Goal: Communication & Community: Answer question/provide support

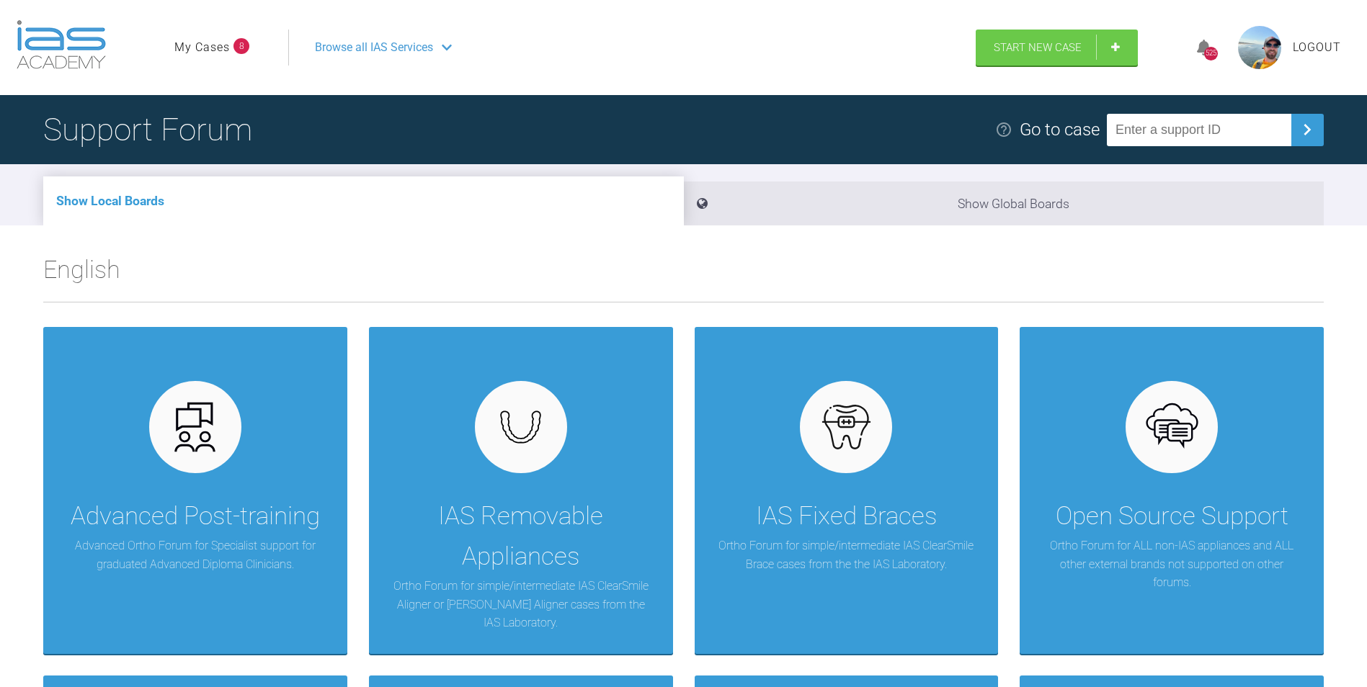
click at [206, 45] on link "My Cases" at bounding box center [201, 47] width 55 height 19
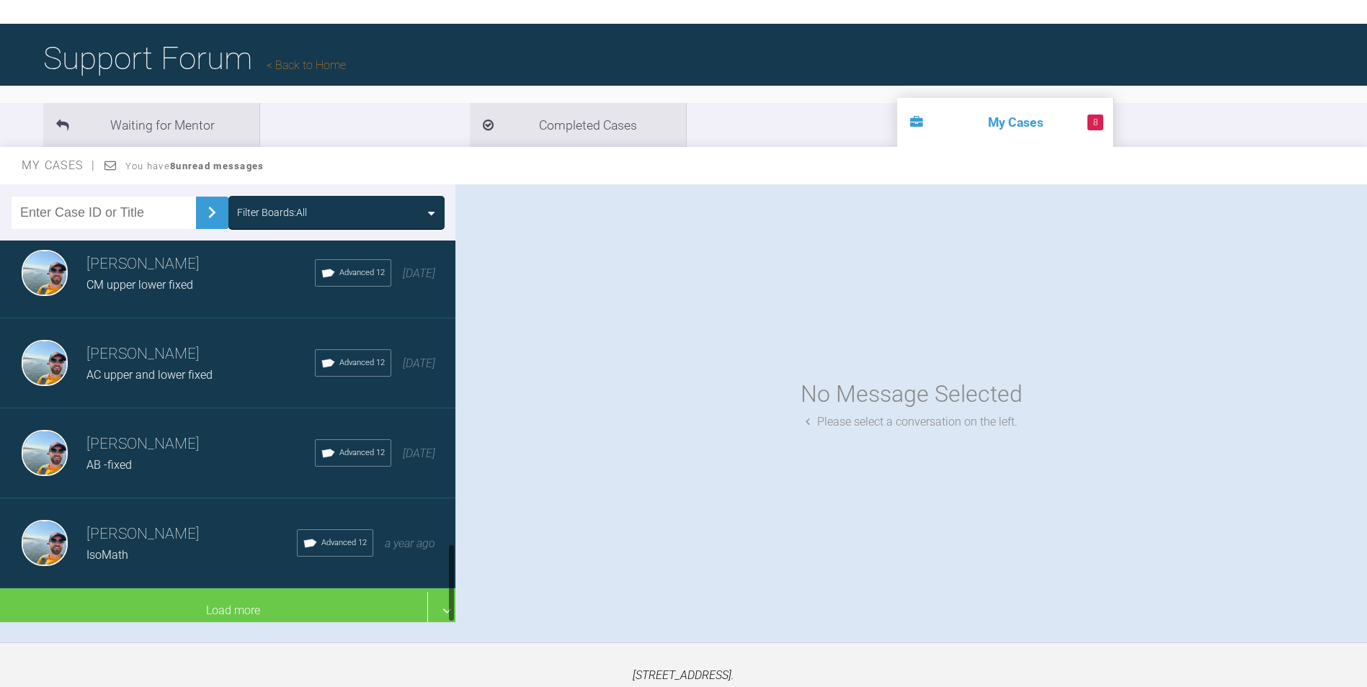
scroll to position [72, 0]
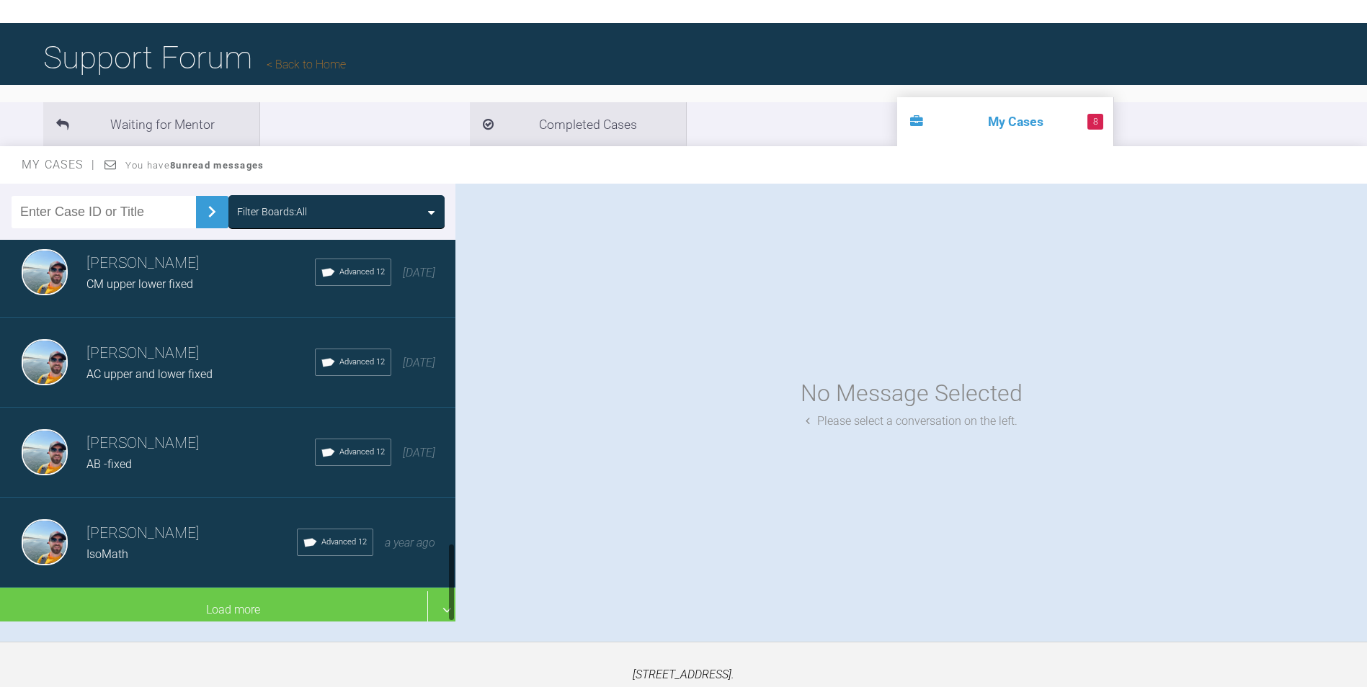
click at [197, 460] on div "AB -fixed" at bounding box center [200, 464] width 228 height 19
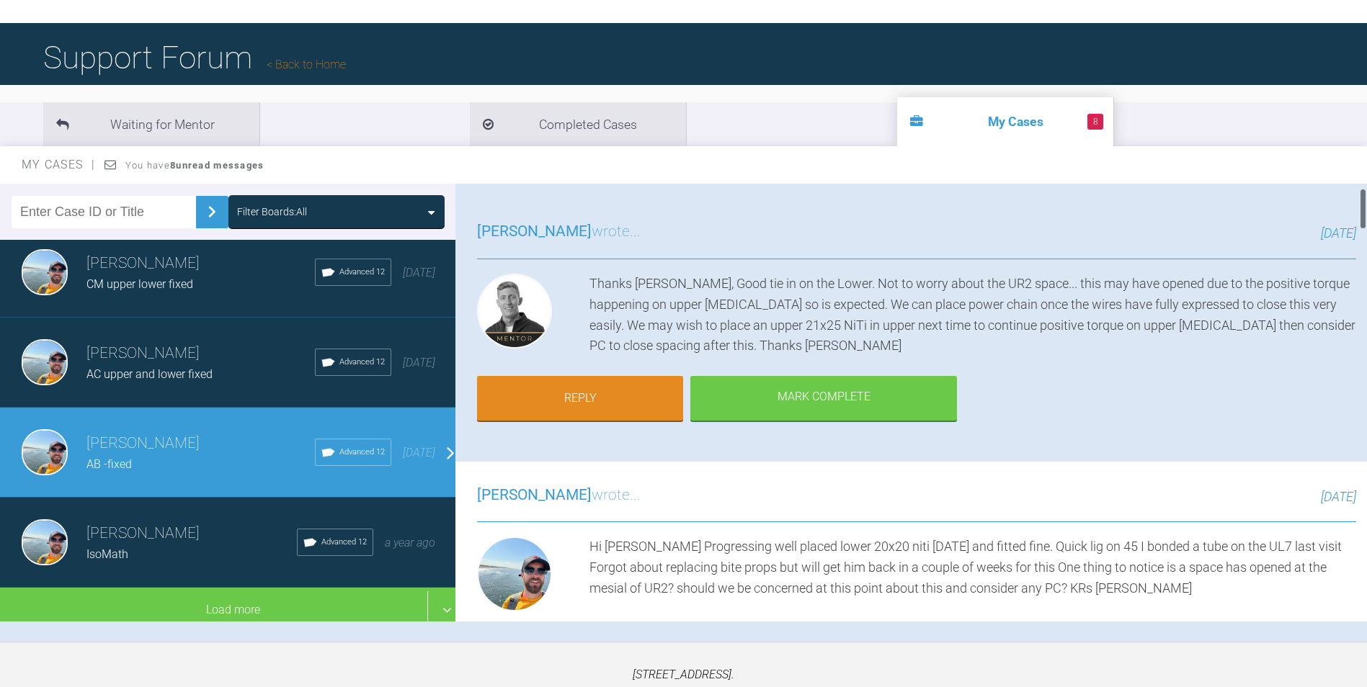
scroll to position [0, 0]
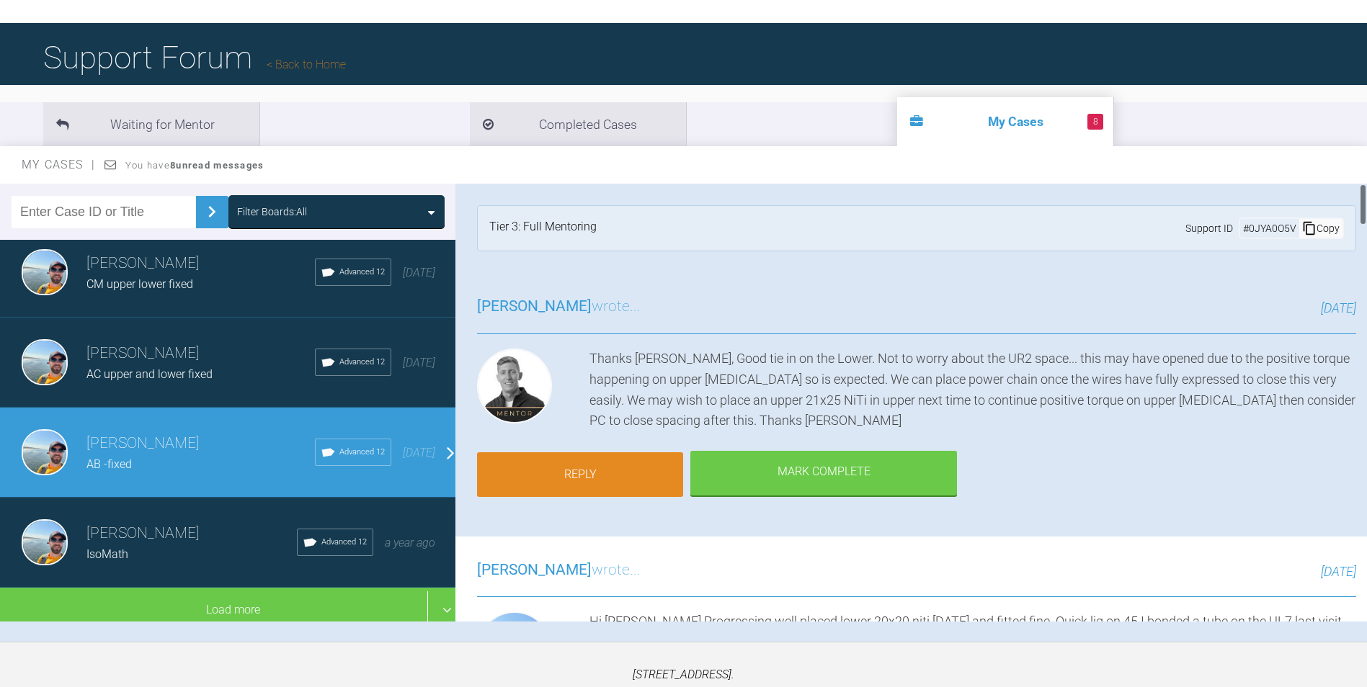
click at [597, 474] on link "Reply" at bounding box center [580, 474] width 206 height 45
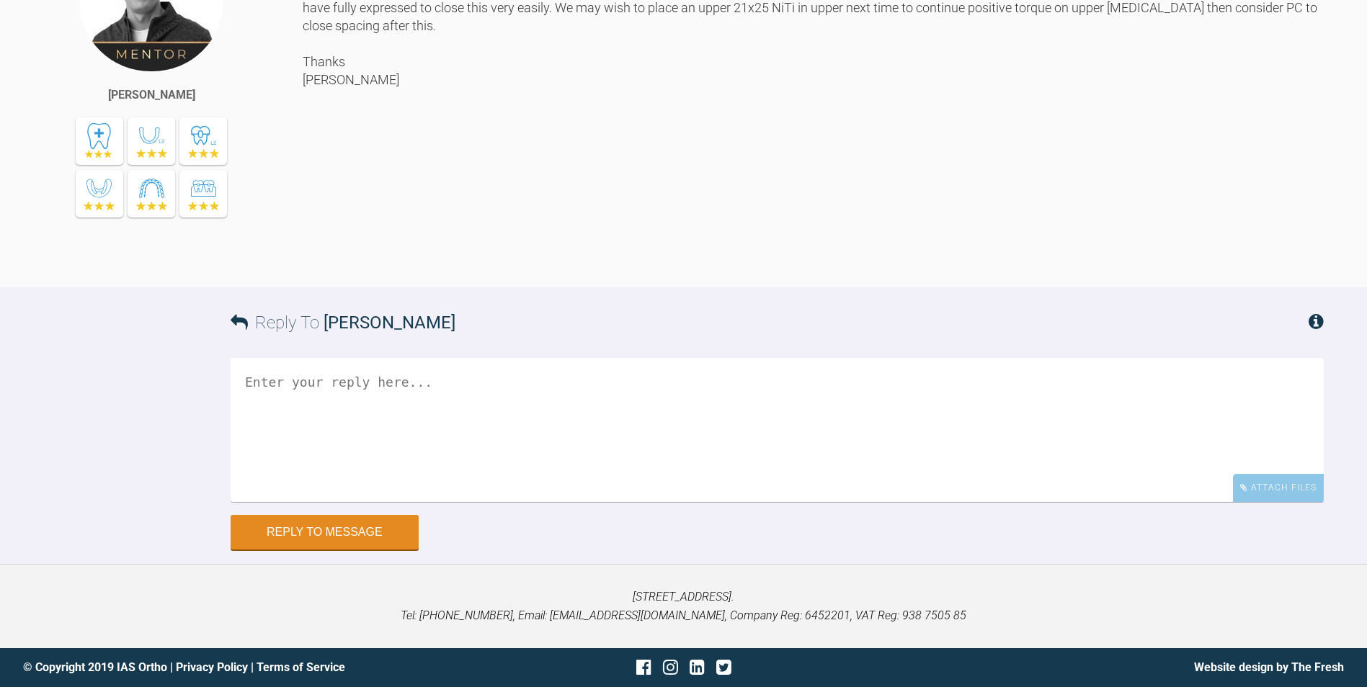
scroll to position [5882, 0]
click at [586, 420] on textarea at bounding box center [777, 431] width 1093 height 144
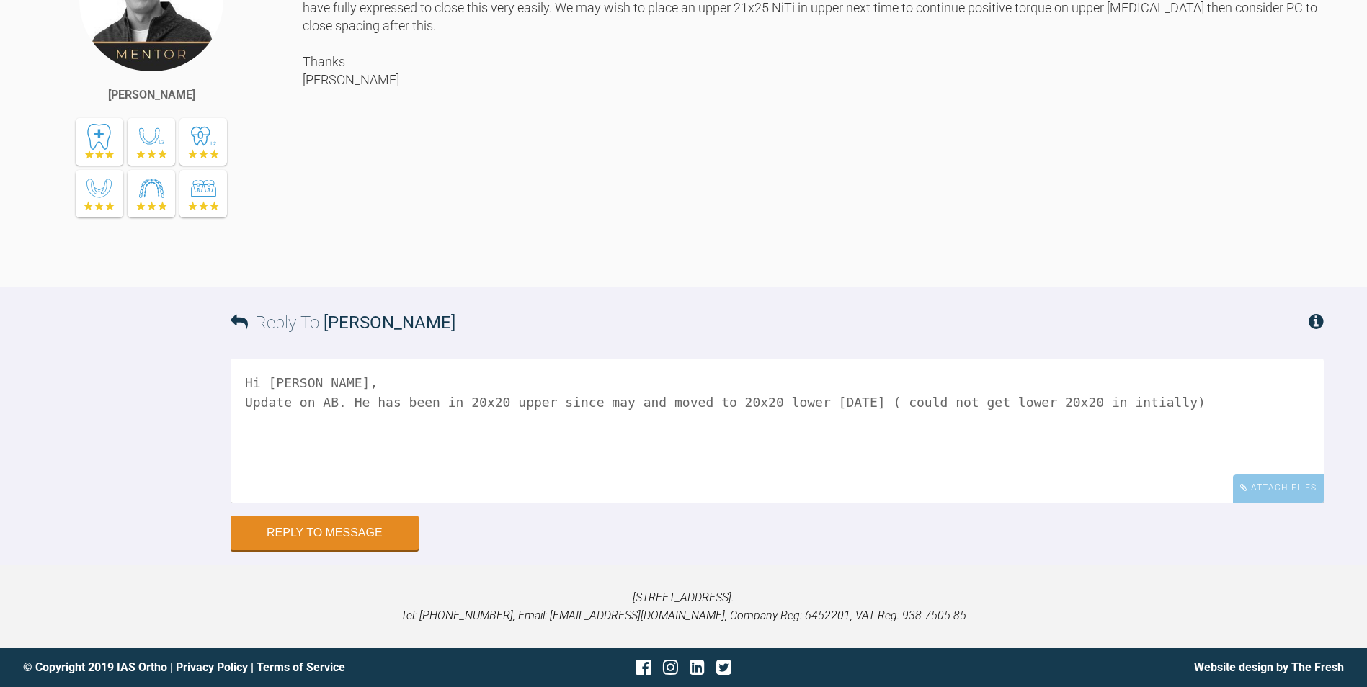
click at [1097, 403] on textarea "Hi [PERSON_NAME], Update on AB. He has been in 20x20 upper since may and moved …" at bounding box center [777, 431] width 1093 height 144
click at [1097, 402] on textarea "Hi [PERSON_NAME], Update on AB. He has been in 20x20 upper since may and moved …" at bounding box center [777, 431] width 1093 height 144
click at [1206, 407] on textarea "Hi [PERSON_NAME], Update on AB. He has been in 20x20 upper since may and moved …" at bounding box center [777, 431] width 1093 height 144
type textarea "Hi [PERSON_NAME], Update on AB. He has been in 20x20 upper since may and moved …"
click at [1277, 488] on div "Attach Files" at bounding box center [1278, 488] width 91 height 28
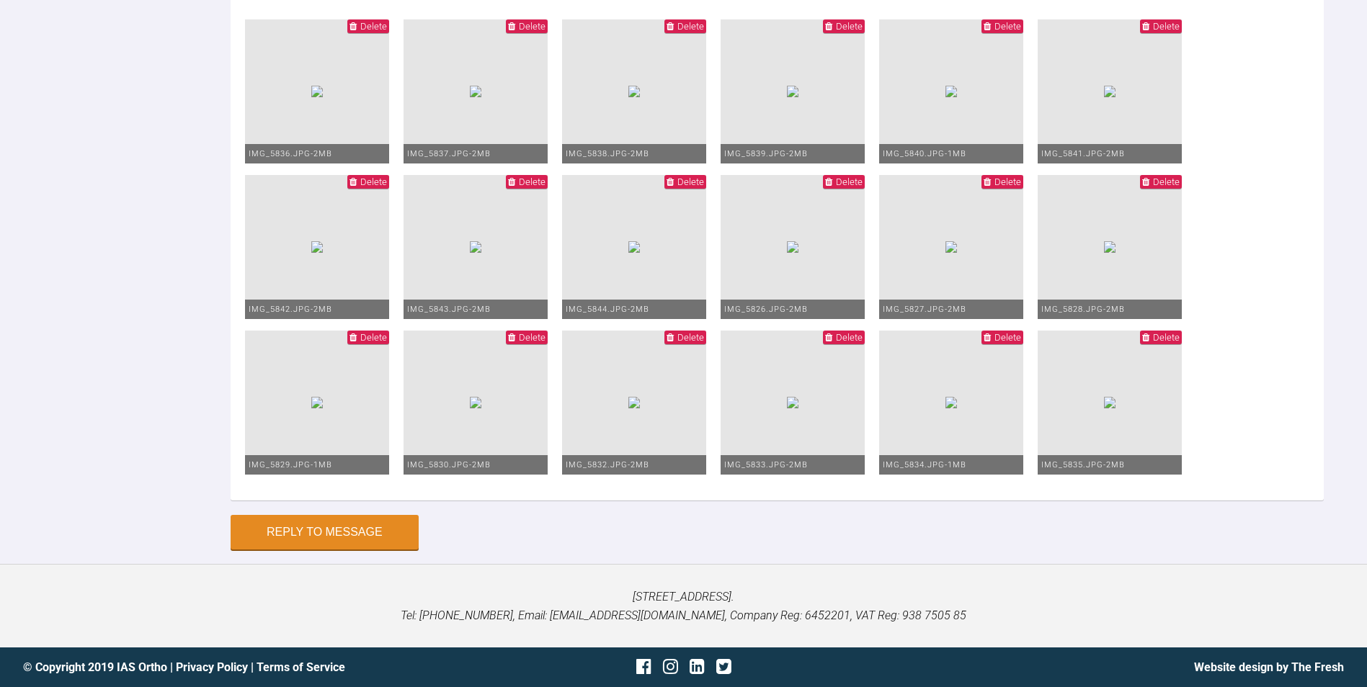
scroll to position [6530, 0]
click at [704, 32] on span "Delete" at bounding box center [690, 26] width 27 height 11
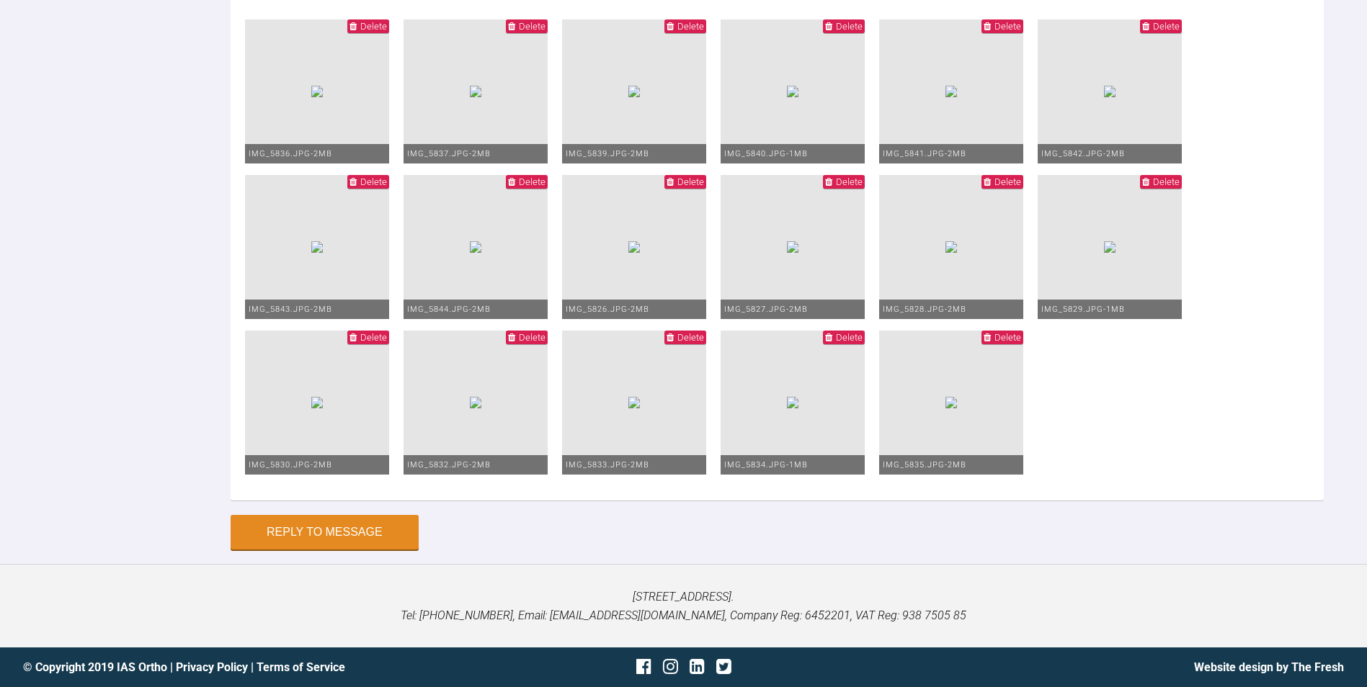
click at [387, 32] on span "Delete" at bounding box center [373, 26] width 27 height 11
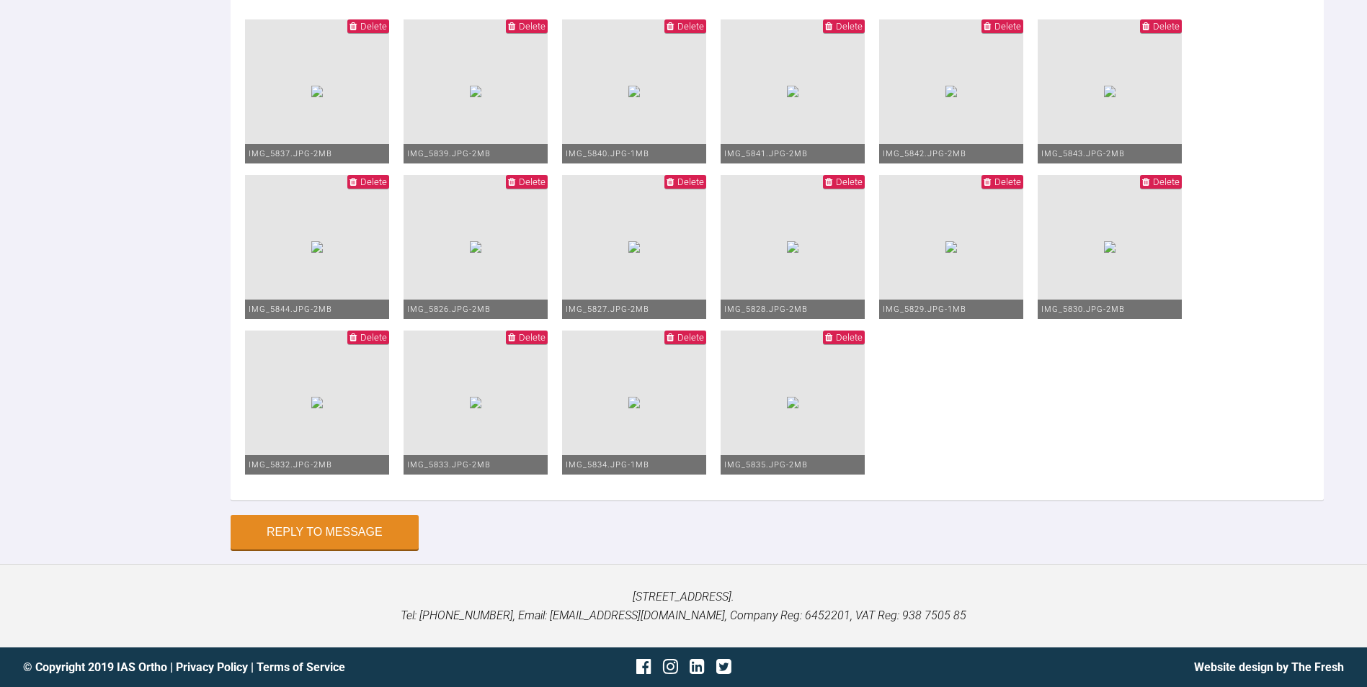
click at [704, 32] on span "Delete" at bounding box center [690, 26] width 27 height 11
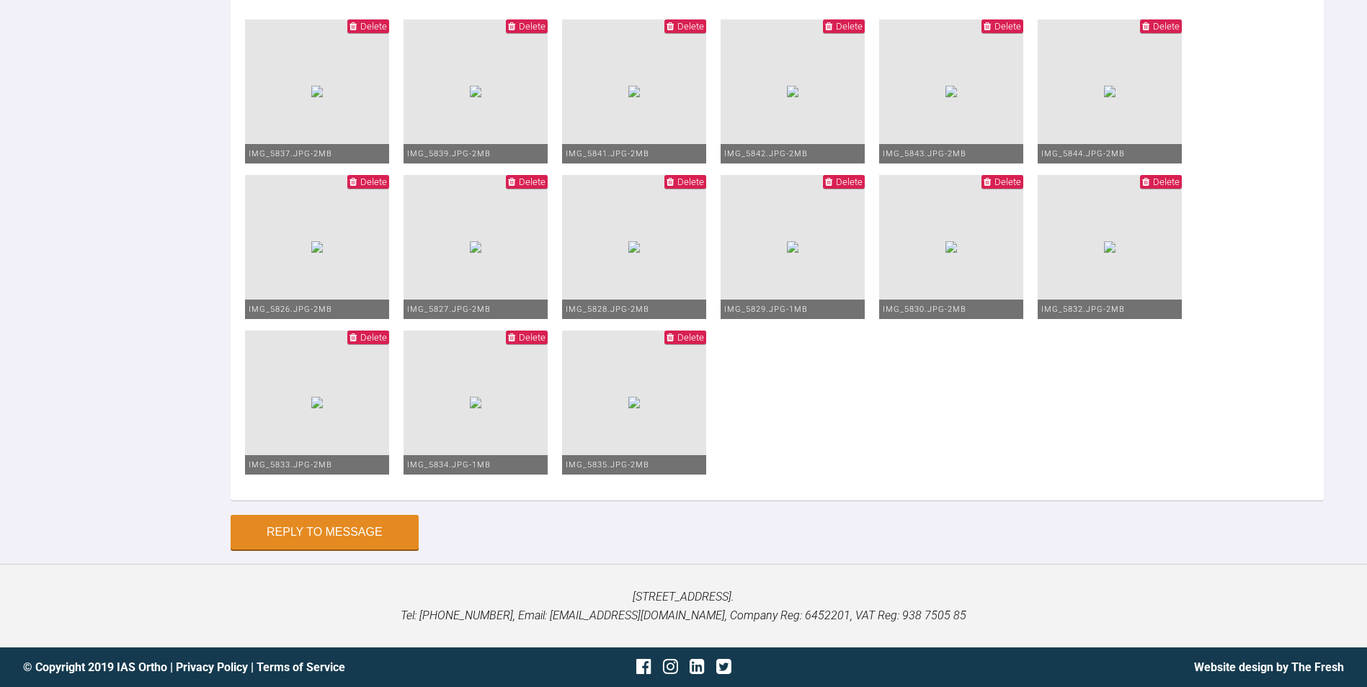
click at [1153, 32] on span "Delete" at bounding box center [1166, 26] width 27 height 11
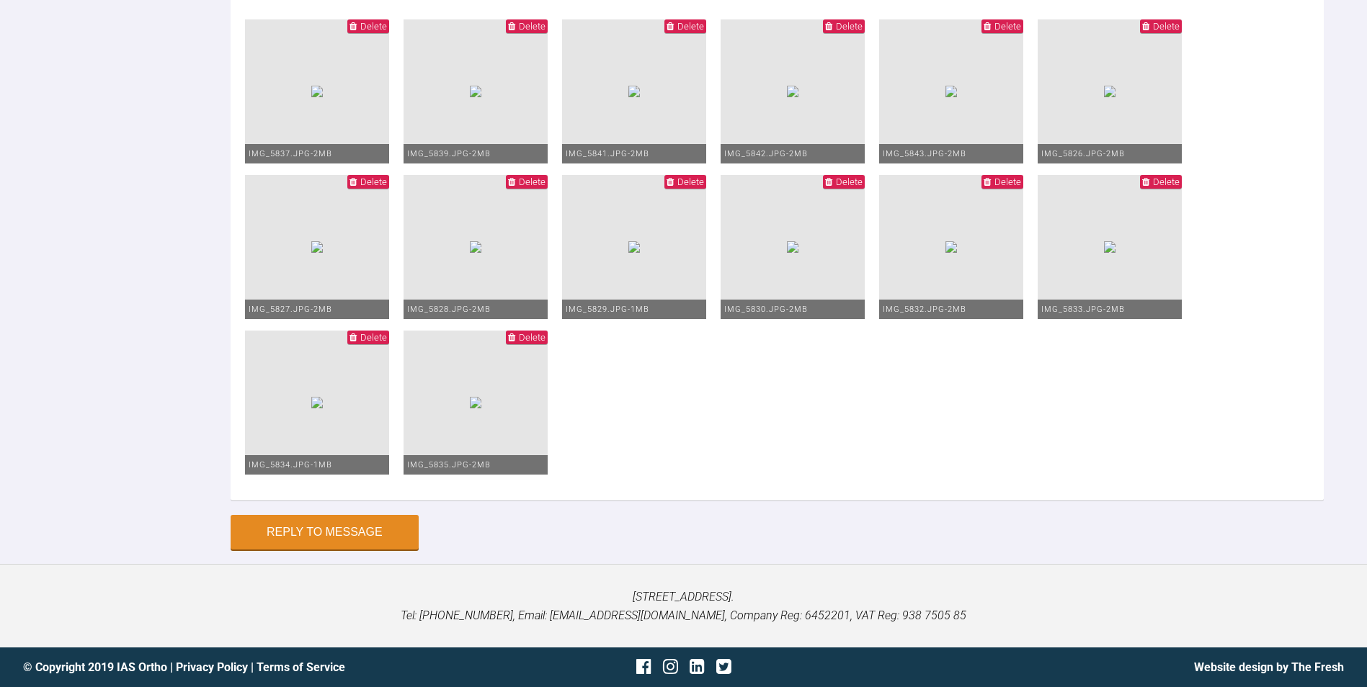
click at [704, 187] on span "Delete" at bounding box center [690, 181] width 27 height 11
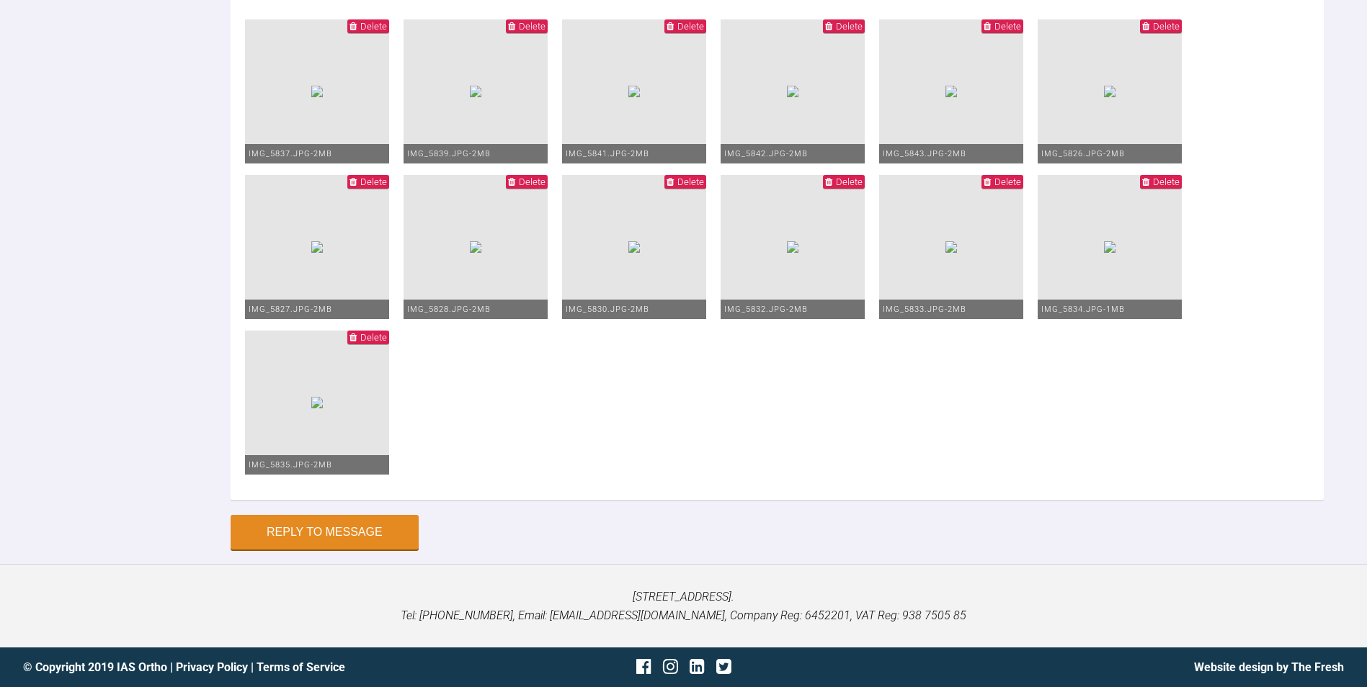
click at [994, 187] on span "Delete" at bounding box center [1007, 181] width 27 height 11
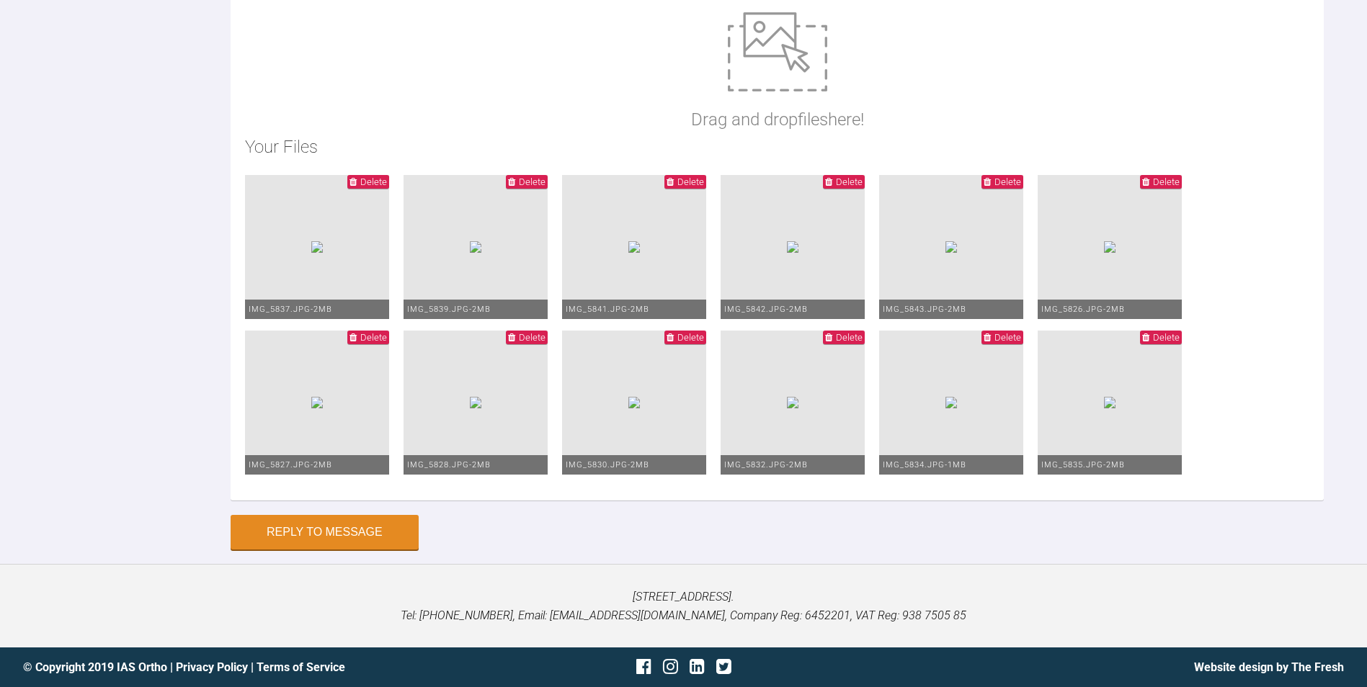
click at [1153, 343] on span "Delete" at bounding box center [1166, 337] width 27 height 11
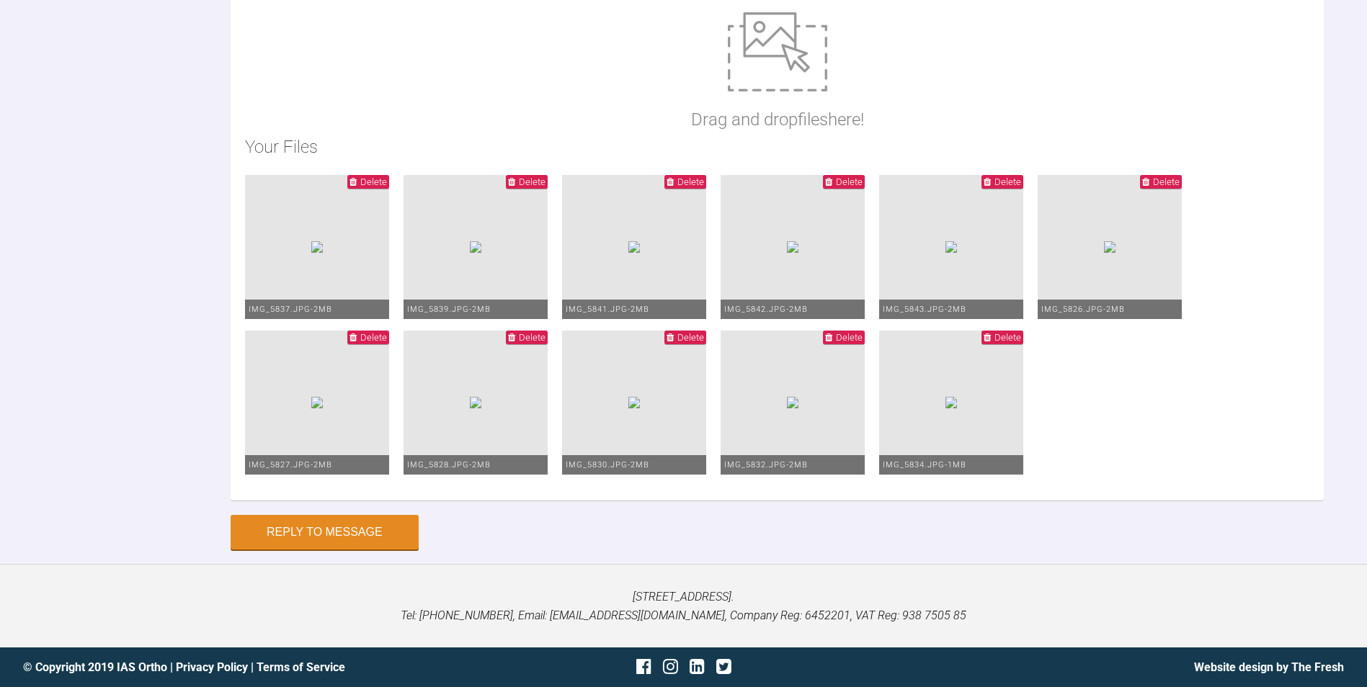
scroll to position [6458, 0]
click at [481, 241] on img at bounding box center [476, 247] width 12 height 12
click at [1104, 253] on img at bounding box center [1110, 247] width 12 height 12
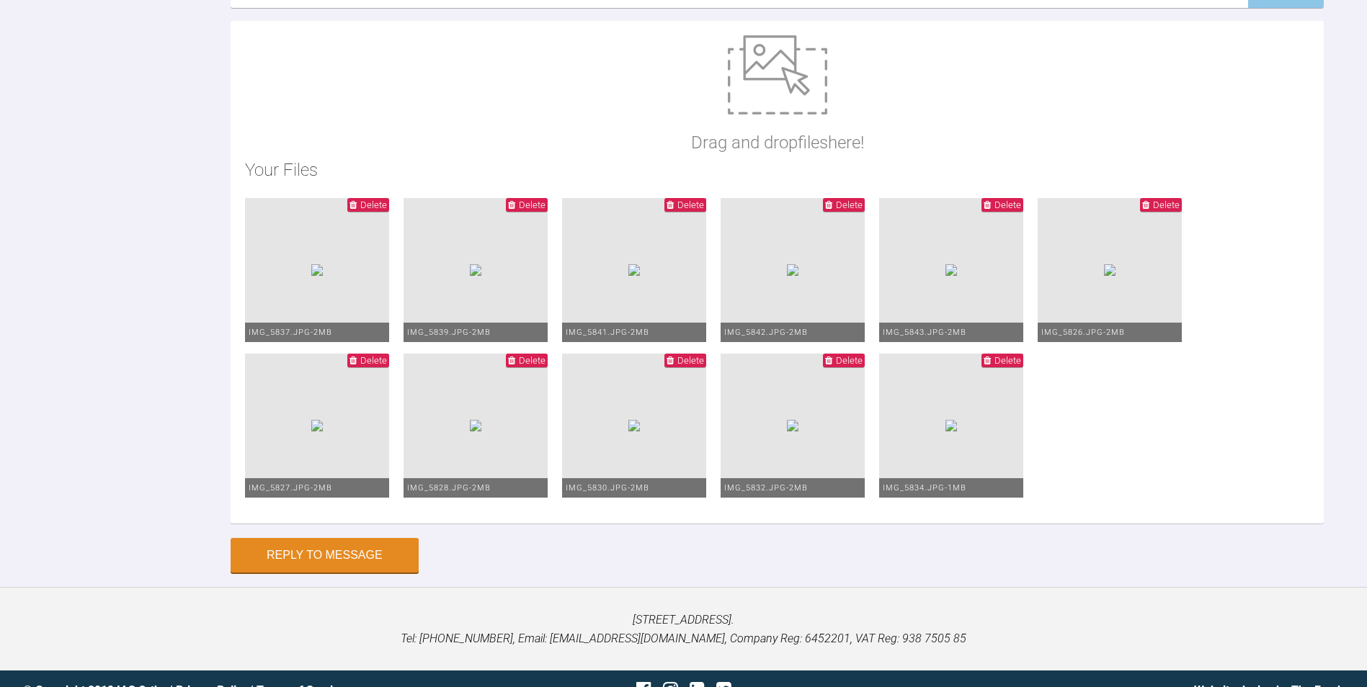
scroll to position [5835, 0]
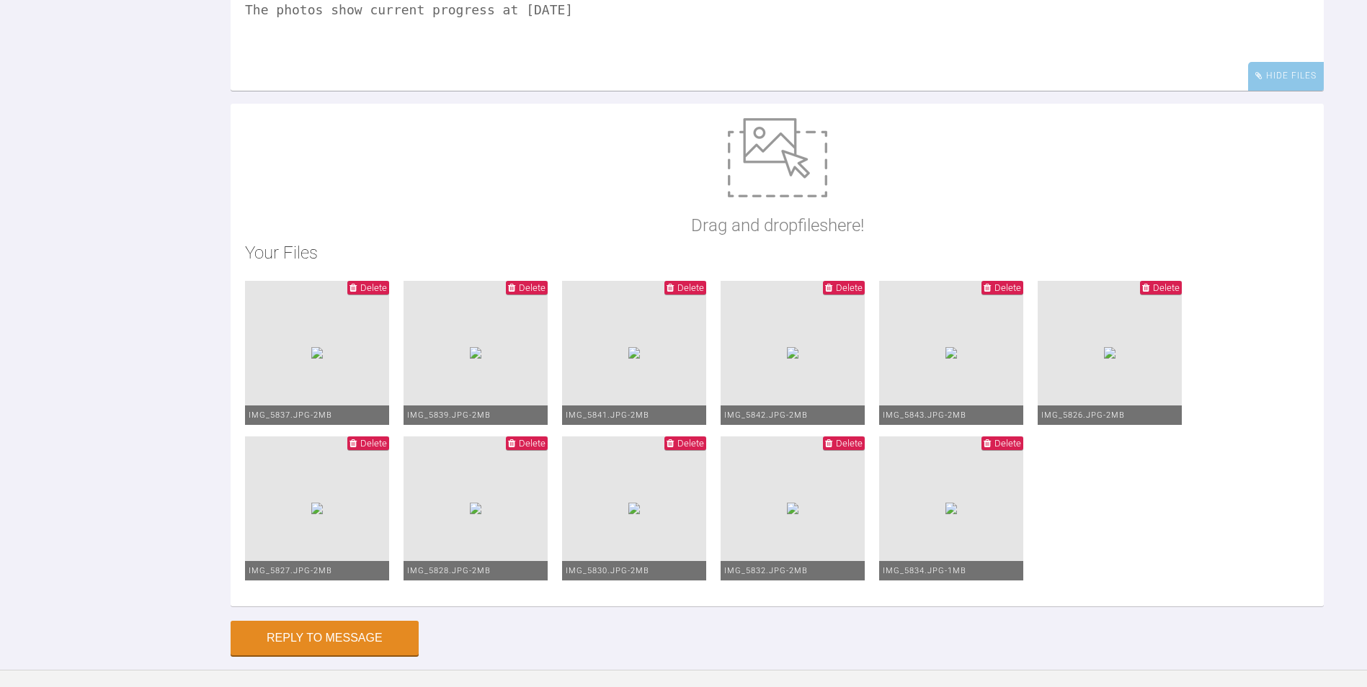
click at [593, 91] on textarea "Hi [PERSON_NAME], Update on AB. He has been in 20x20 upper since may and moved …" at bounding box center [777, 19] width 1093 height 144
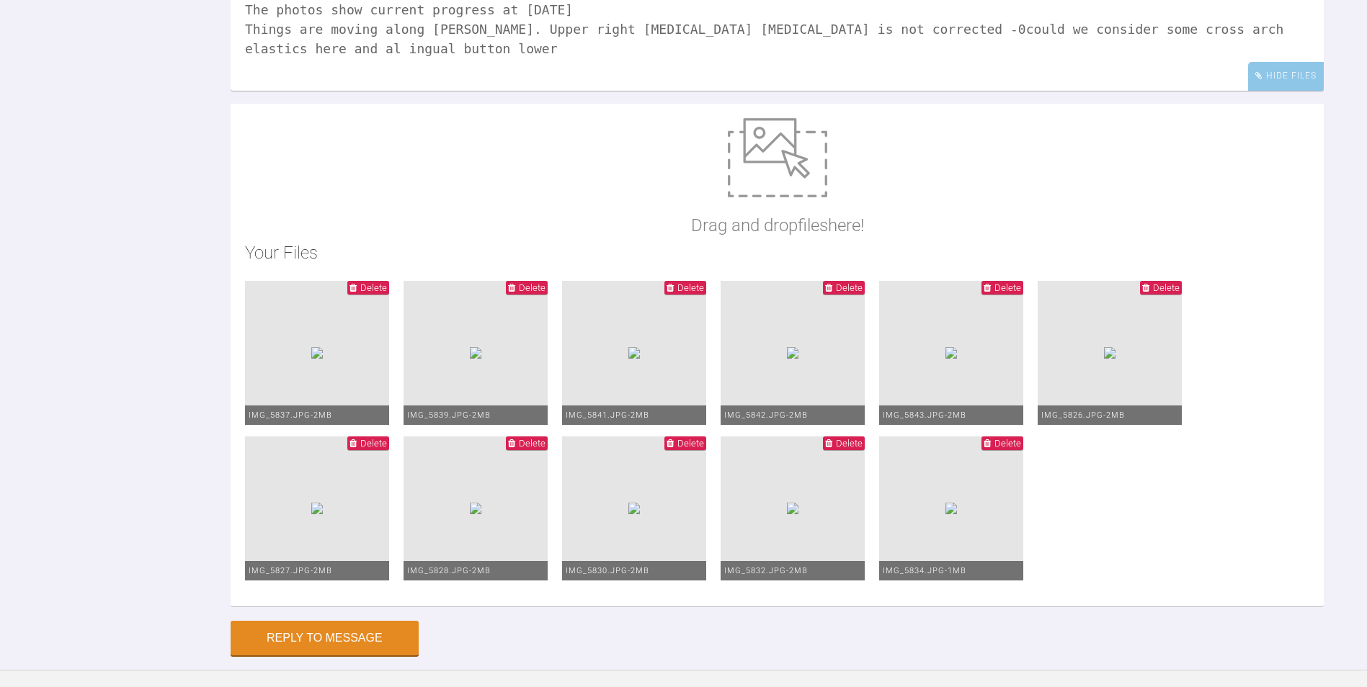
click at [440, 91] on textarea "Hi [PERSON_NAME], Update on AB. He has been in 20x20 upper since may and moved …" at bounding box center [777, 19] width 1093 height 144
click at [457, 91] on textarea "Hi [PERSON_NAME], Update on AB. He has been in 20x20 upper since may and moved …" at bounding box center [777, 19] width 1093 height 144
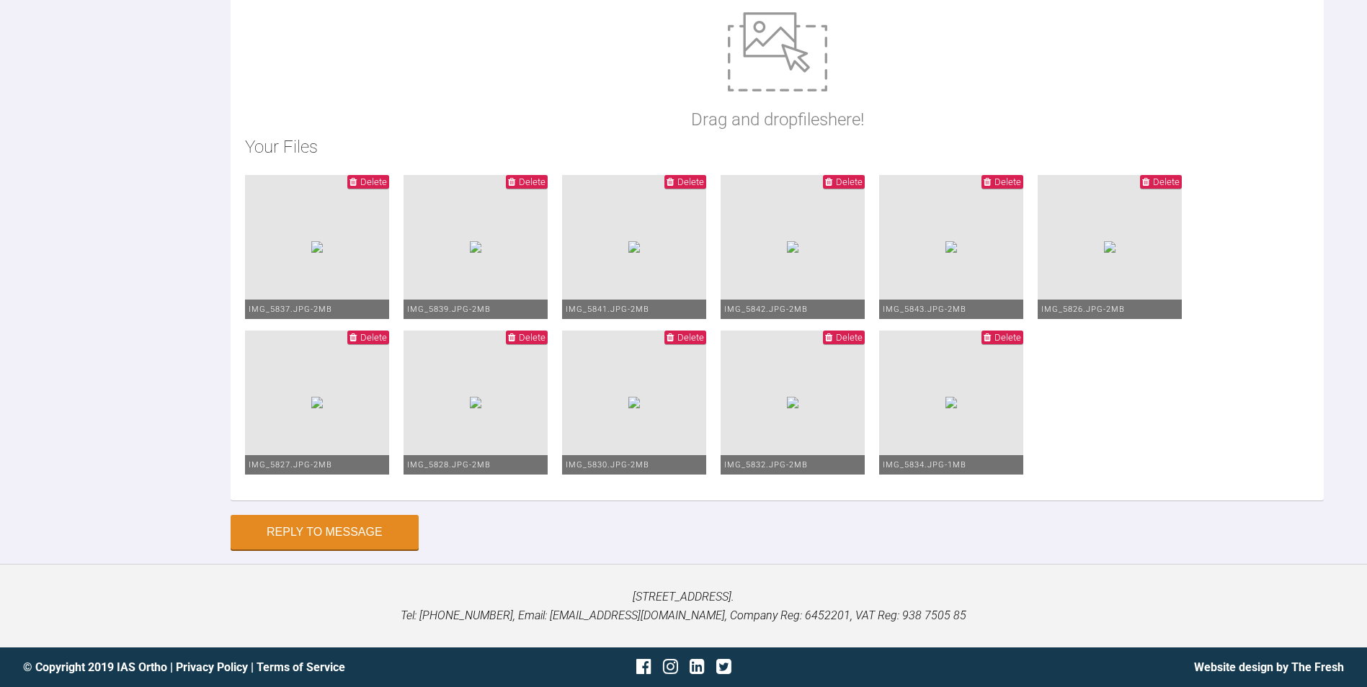
scroll to position [6123, 0]
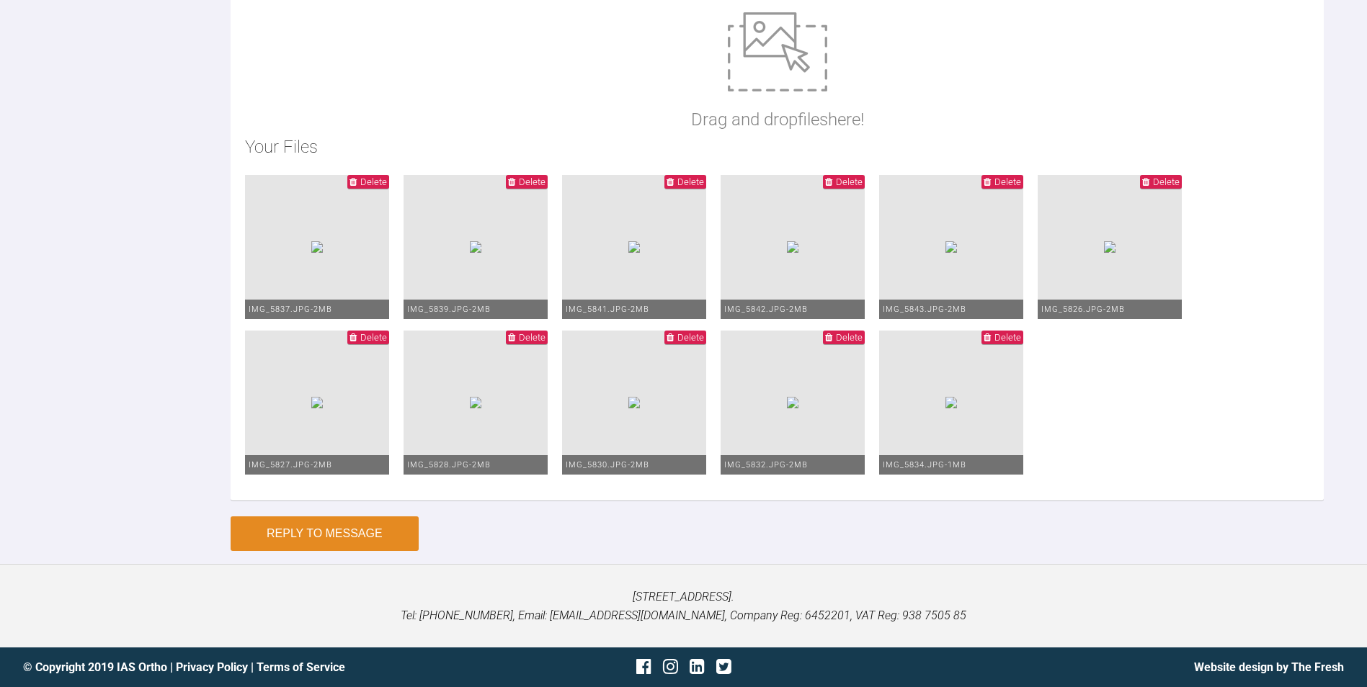
type textarea "Hi [PERSON_NAME], Update on AB. He has been in 20x20 upper since may and moved …"
click at [301, 532] on button "Reply to Message" at bounding box center [325, 534] width 188 height 35
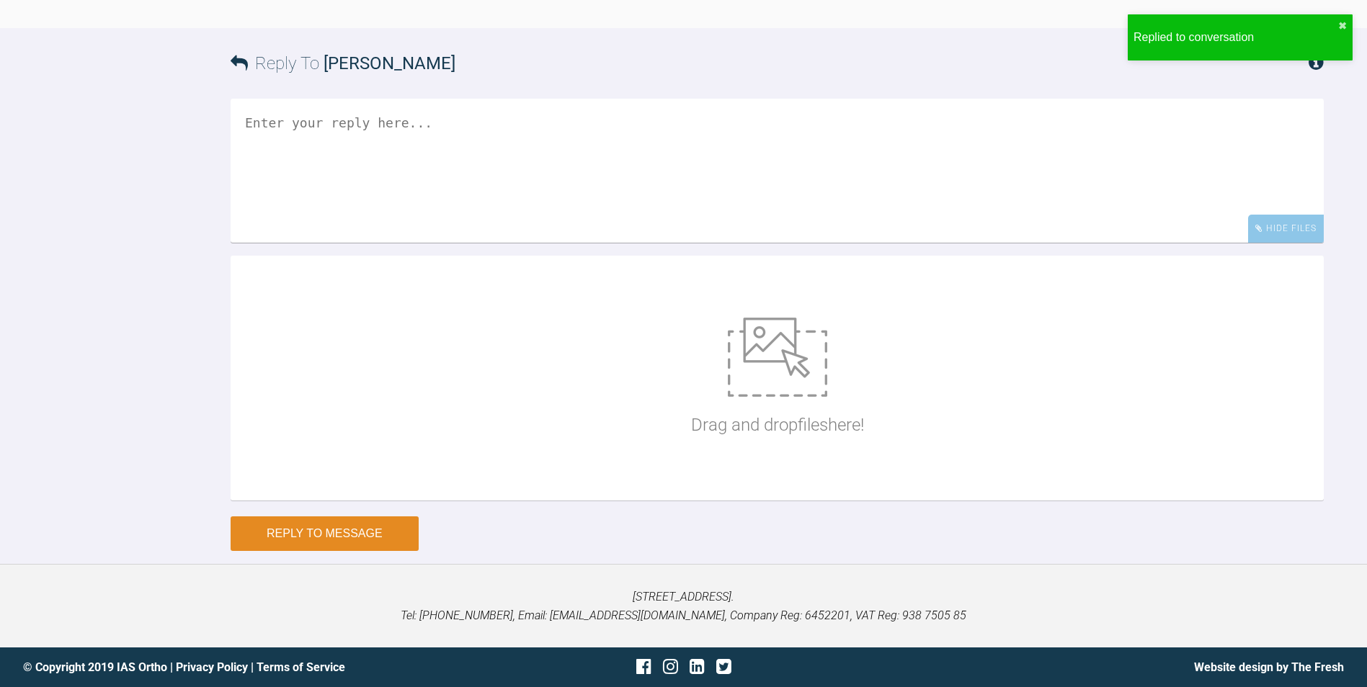
scroll to position [6393, 0]
click at [408, 243] on textarea at bounding box center [777, 171] width 1093 height 144
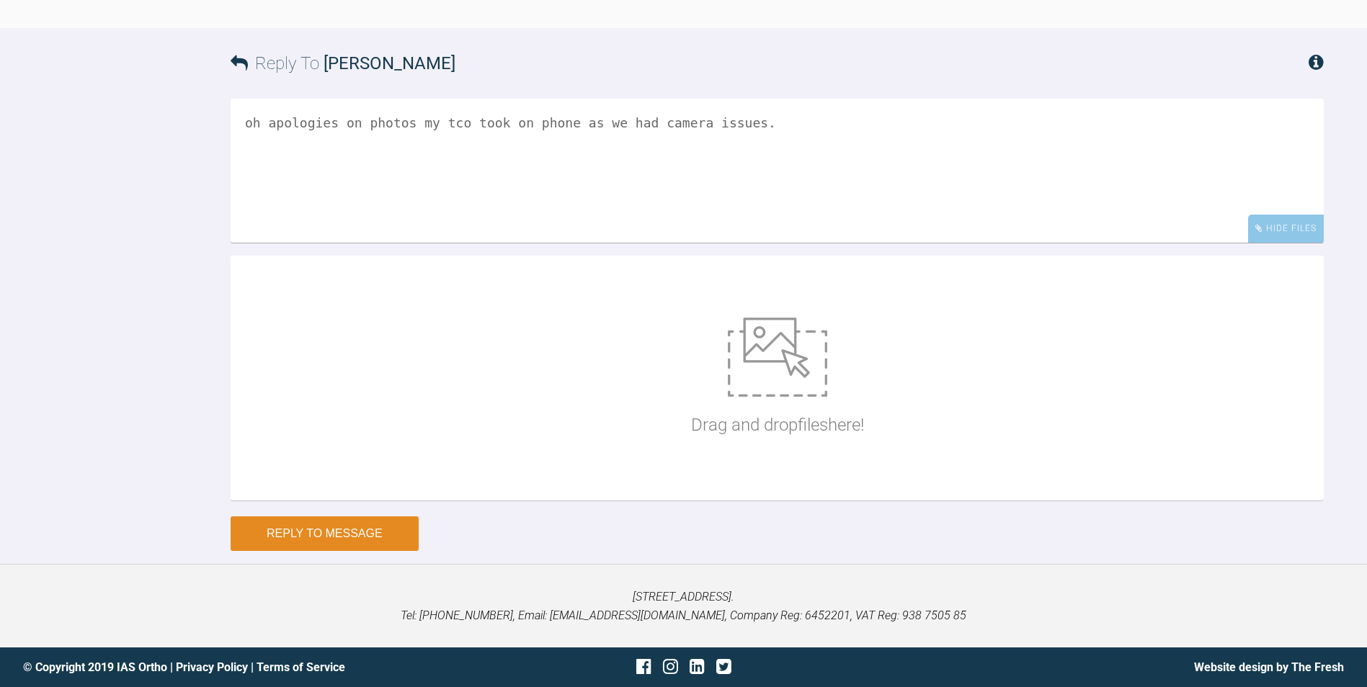
type textarea "oh apologies on photos my tco took on phone as we had camera issues."
click at [377, 551] on button "Reply to Message" at bounding box center [325, 534] width 188 height 35
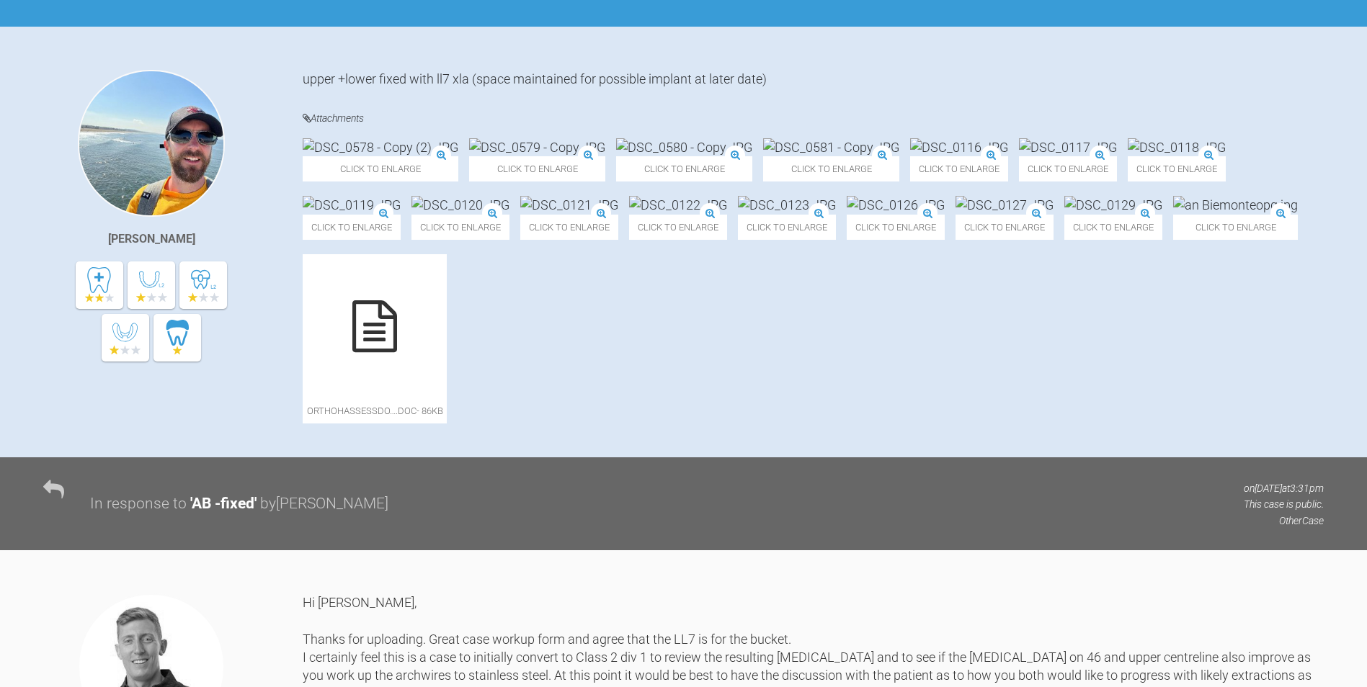
scroll to position [0, 0]
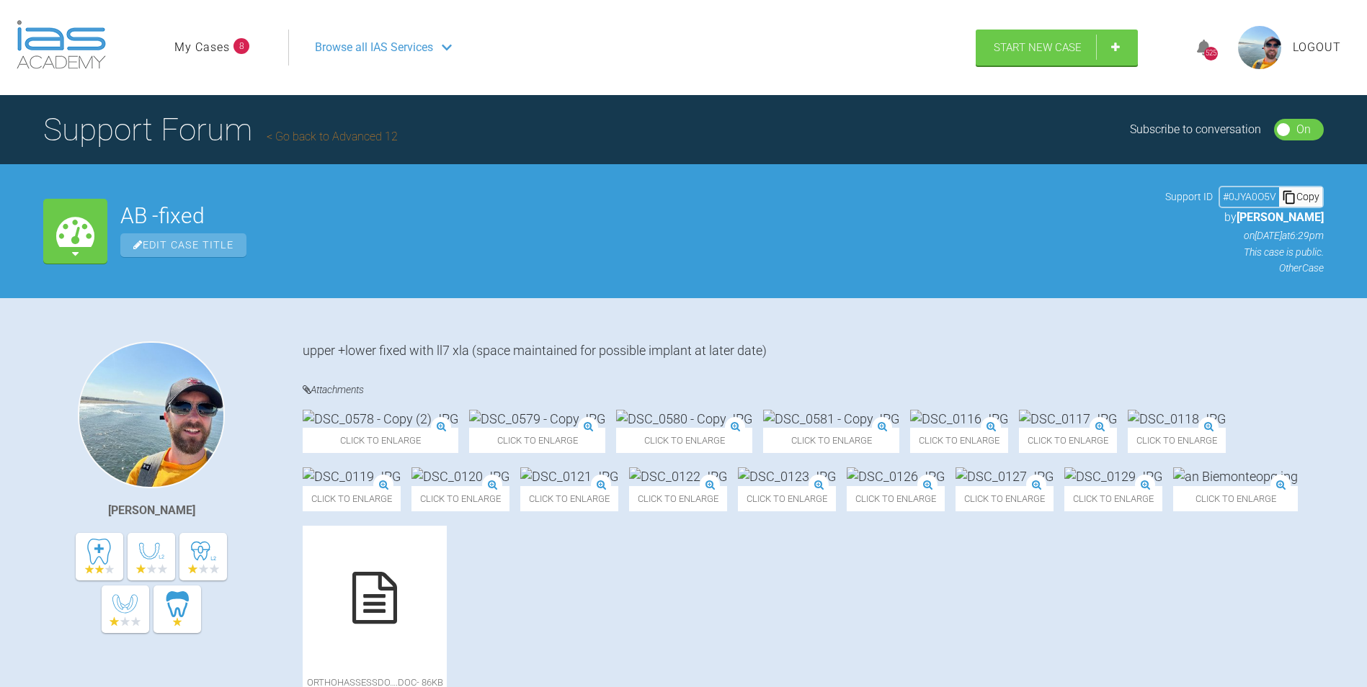
click at [199, 45] on link "My Cases" at bounding box center [201, 47] width 55 height 19
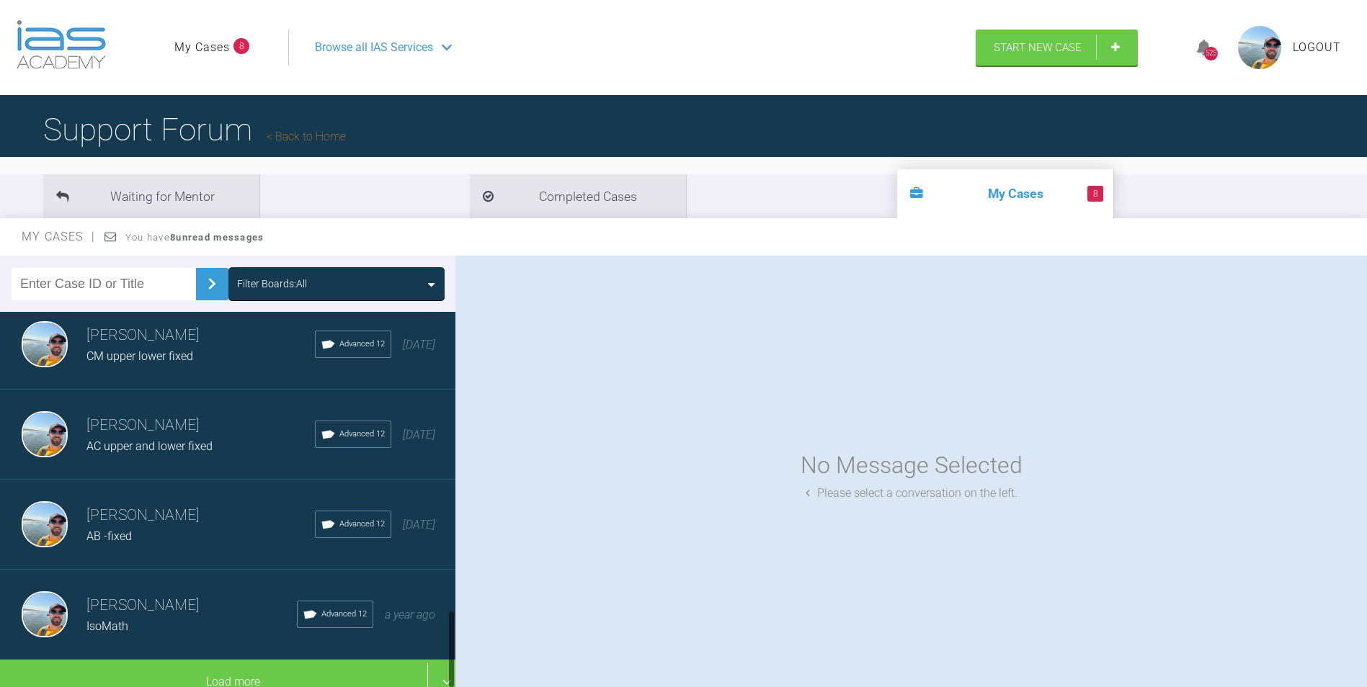
scroll to position [1464, 0]
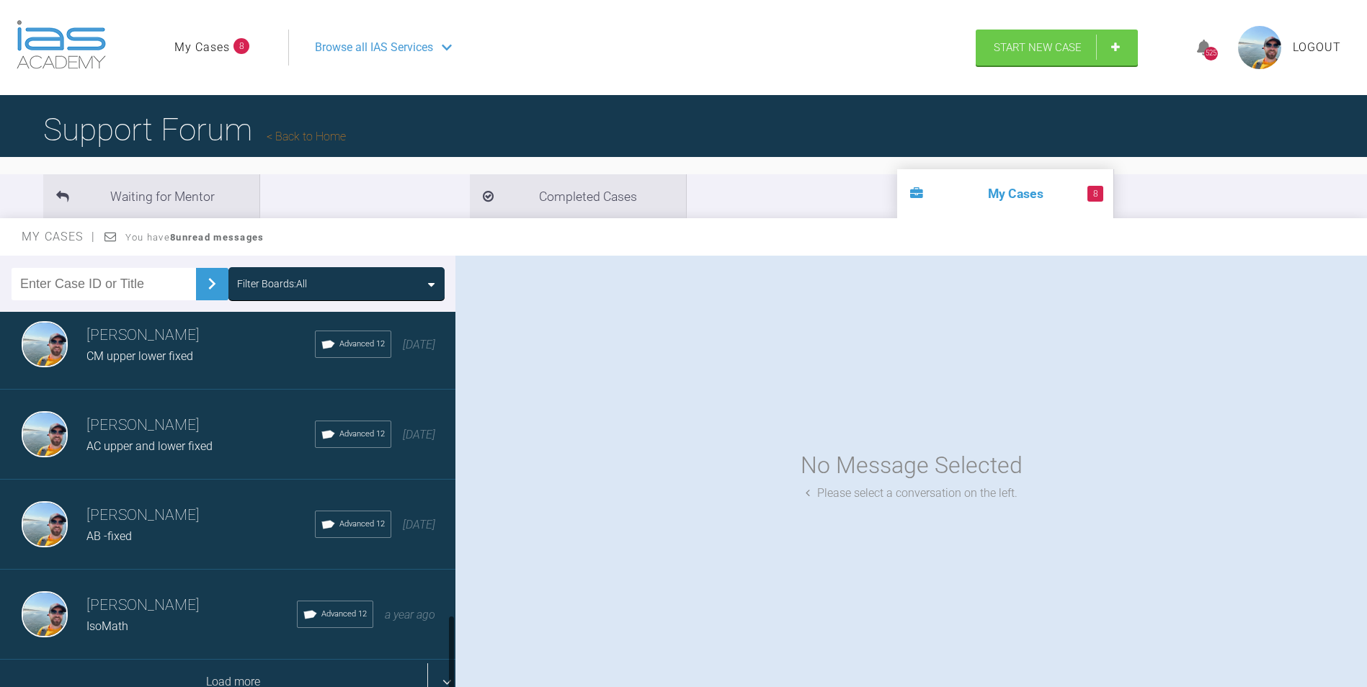
click at [200, 670] on div "Load more" at bounding box center [233, 682] width 466 height 45
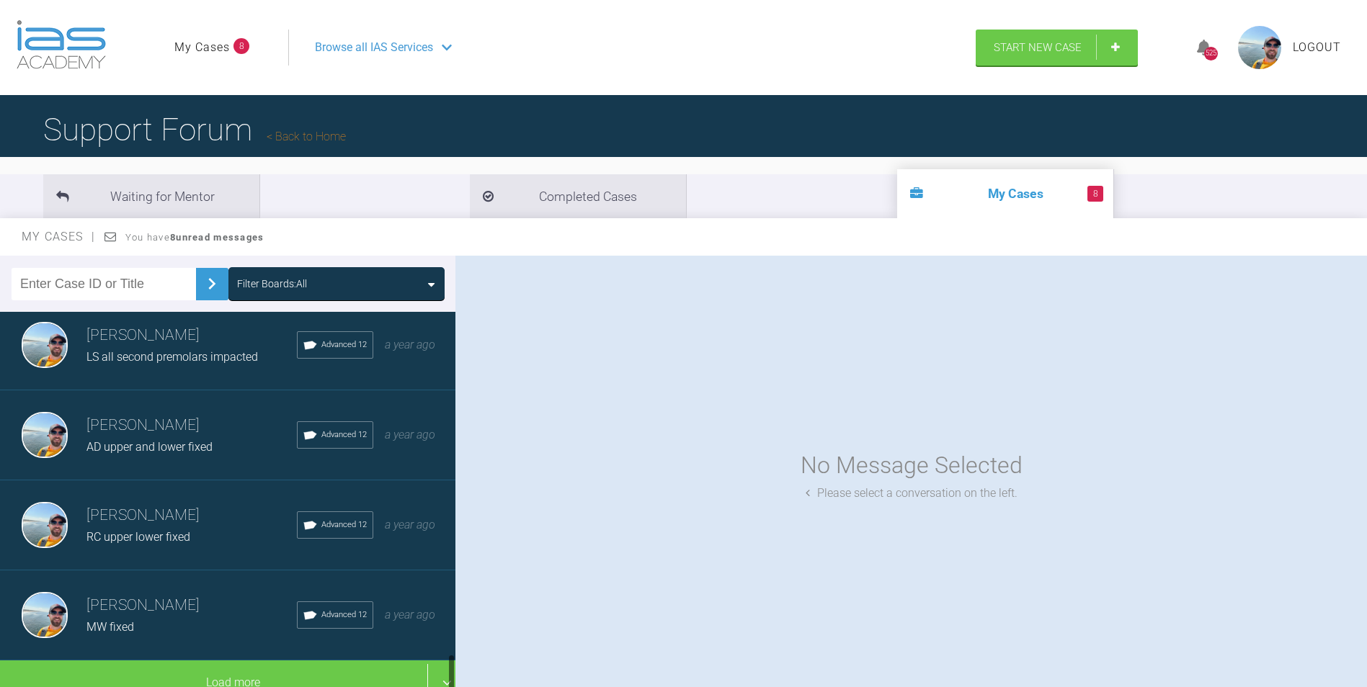
scroll to position [3283, 0]
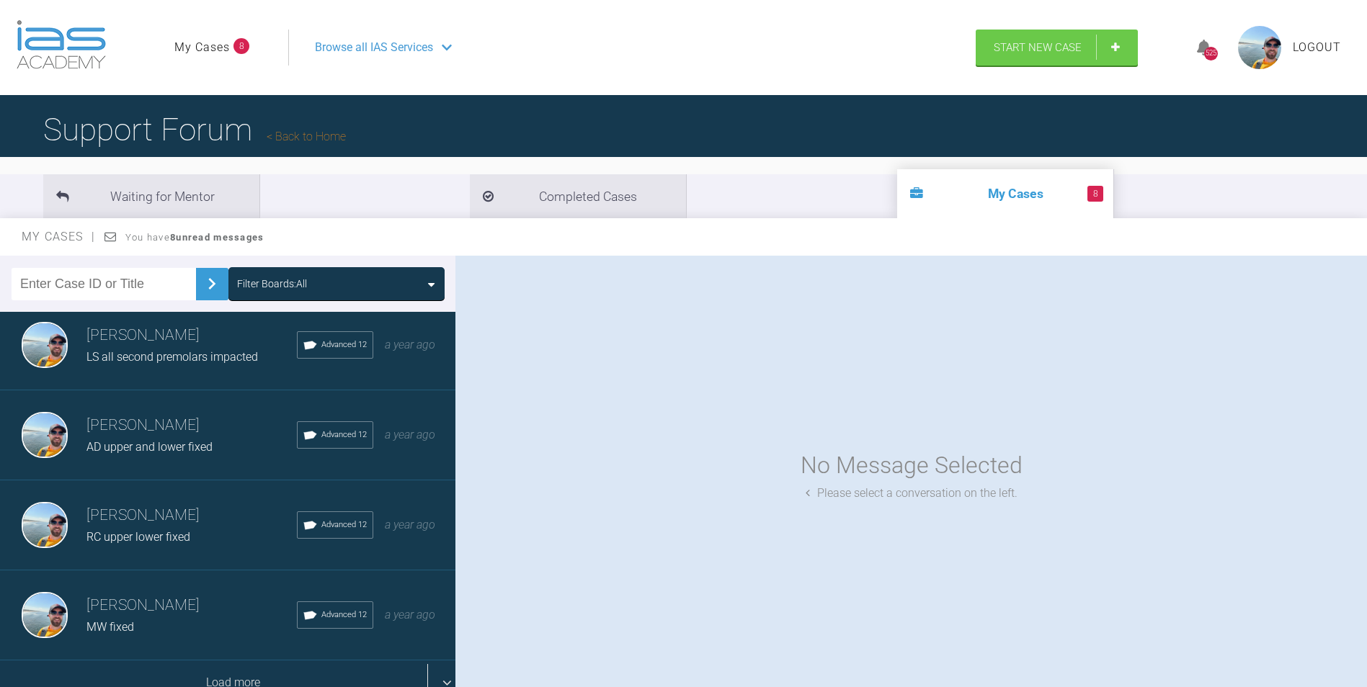
click at [213, 665] on div "Load more" at bounding box center [233, 683] width 466 height 45
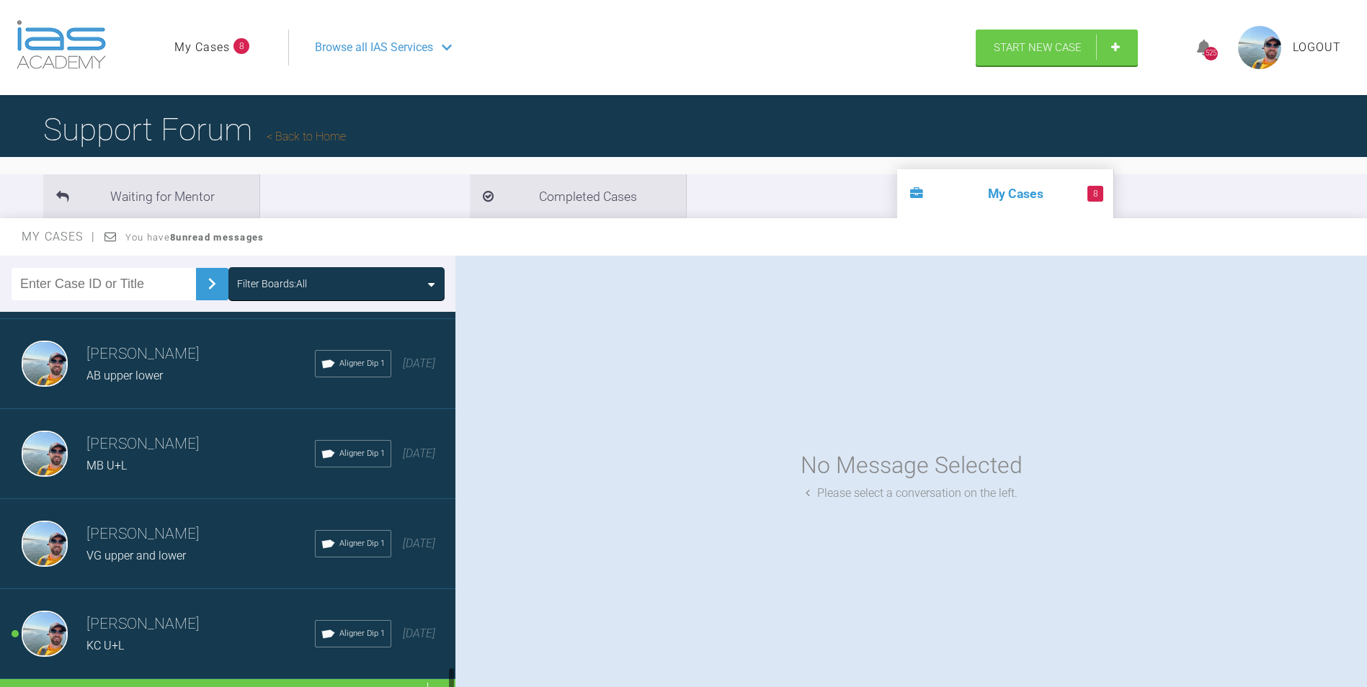
scroll to position [5084, 0]
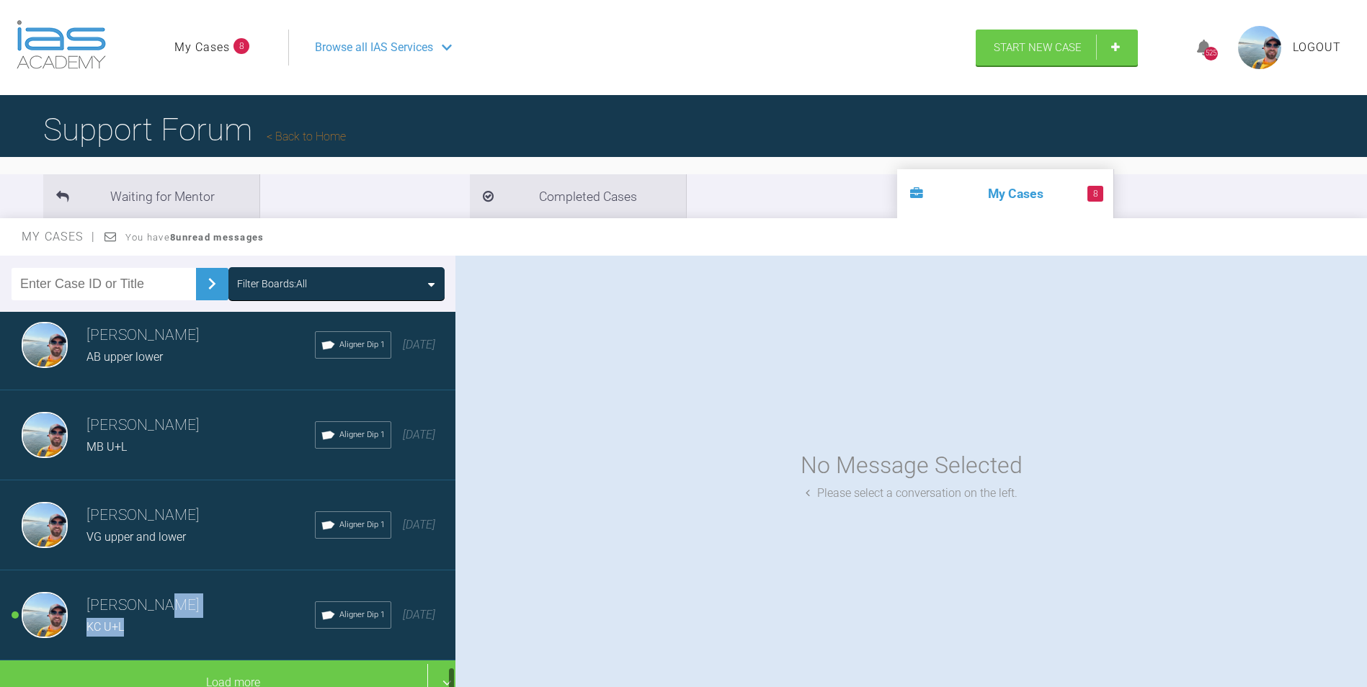
click at [182, 604] on div "[PERSON_NAME] KC U+L" at bounding box center [200, 615] width 228 height 43
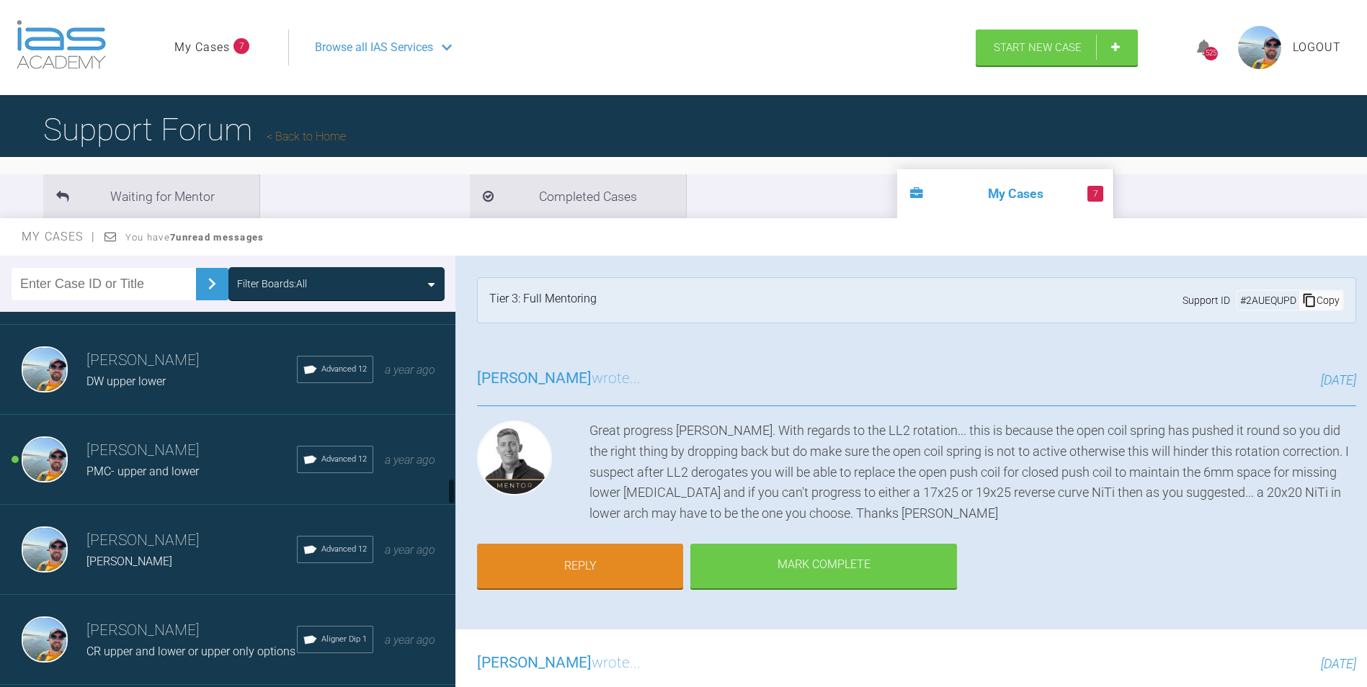
scroll to position [2346, 0]
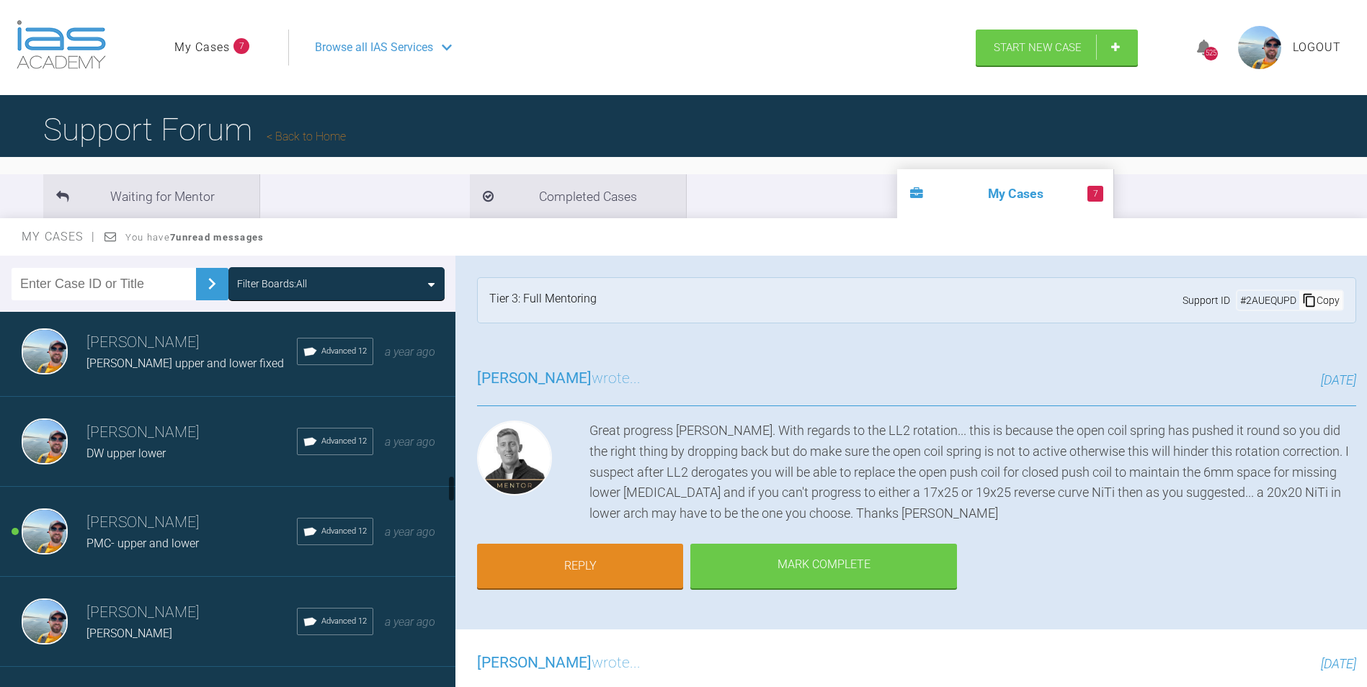
click at [191, 525] on h3 "[PERSON_NAME]" at bounding box center [191, 523] width 210 height 24
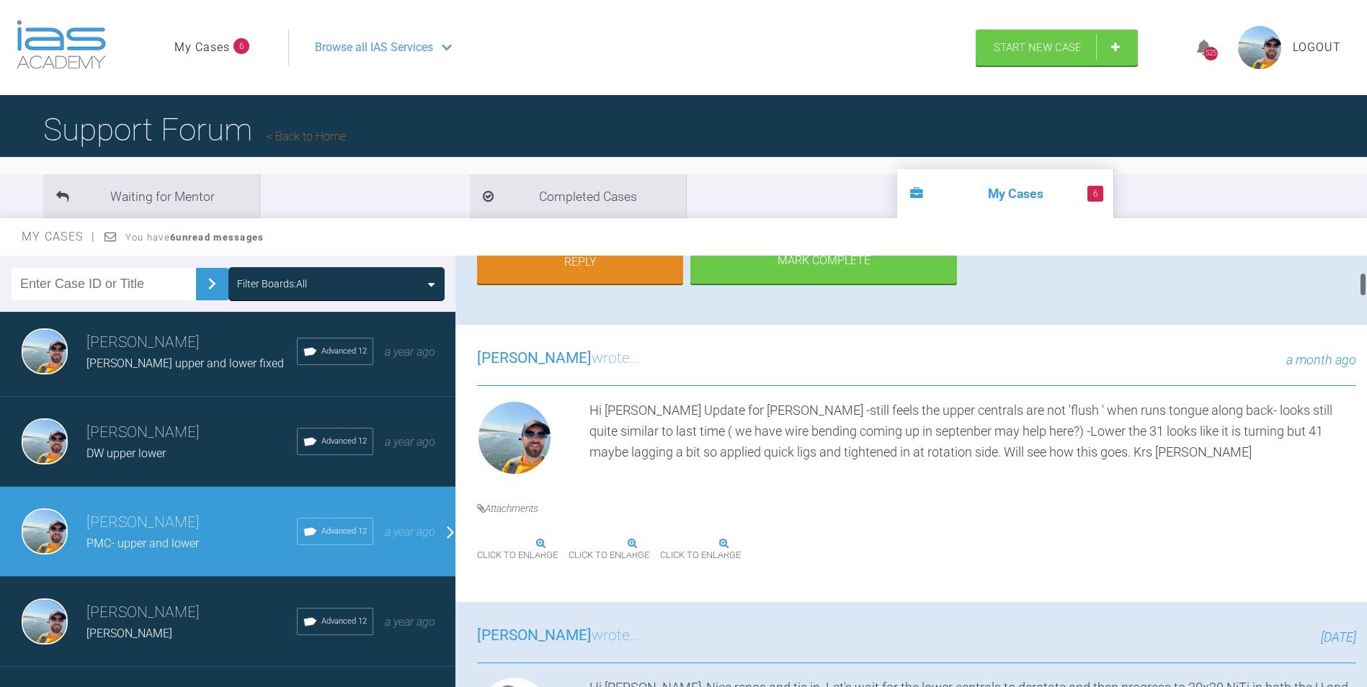
scroll to position [360, 0]
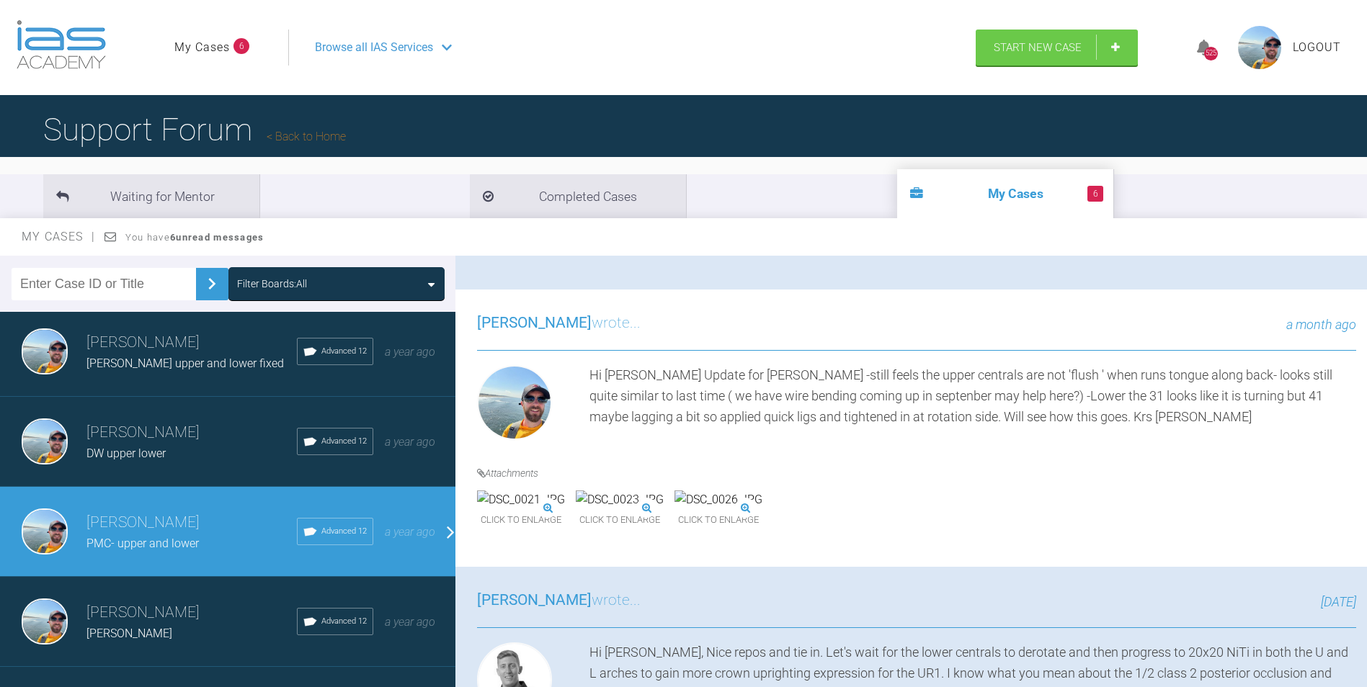
click at [663, 509] on img at bounding box center [620, 500] width 88 height 19
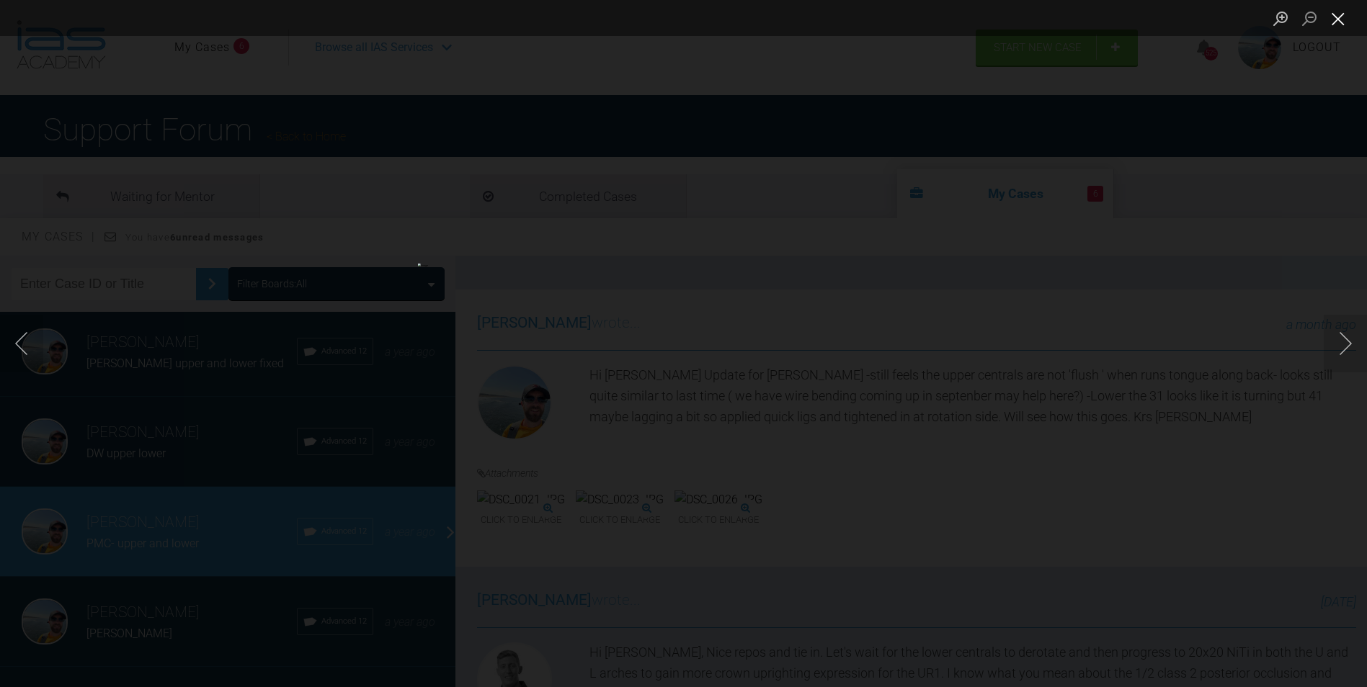
click at [1335, 21] on button "Close lightbox" at bounding box center [1337, 18] width 29 height 25
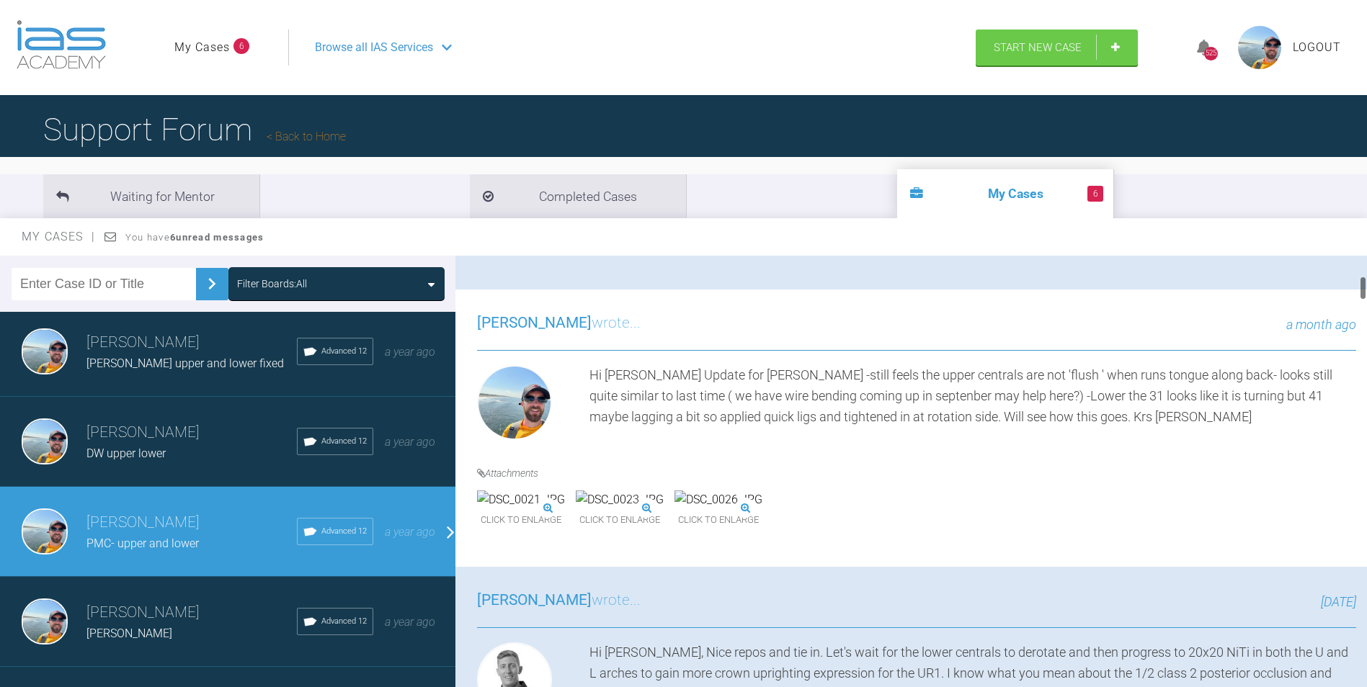
click at [663, 509] on img at bounding box center [620, 500] width 88 height 19
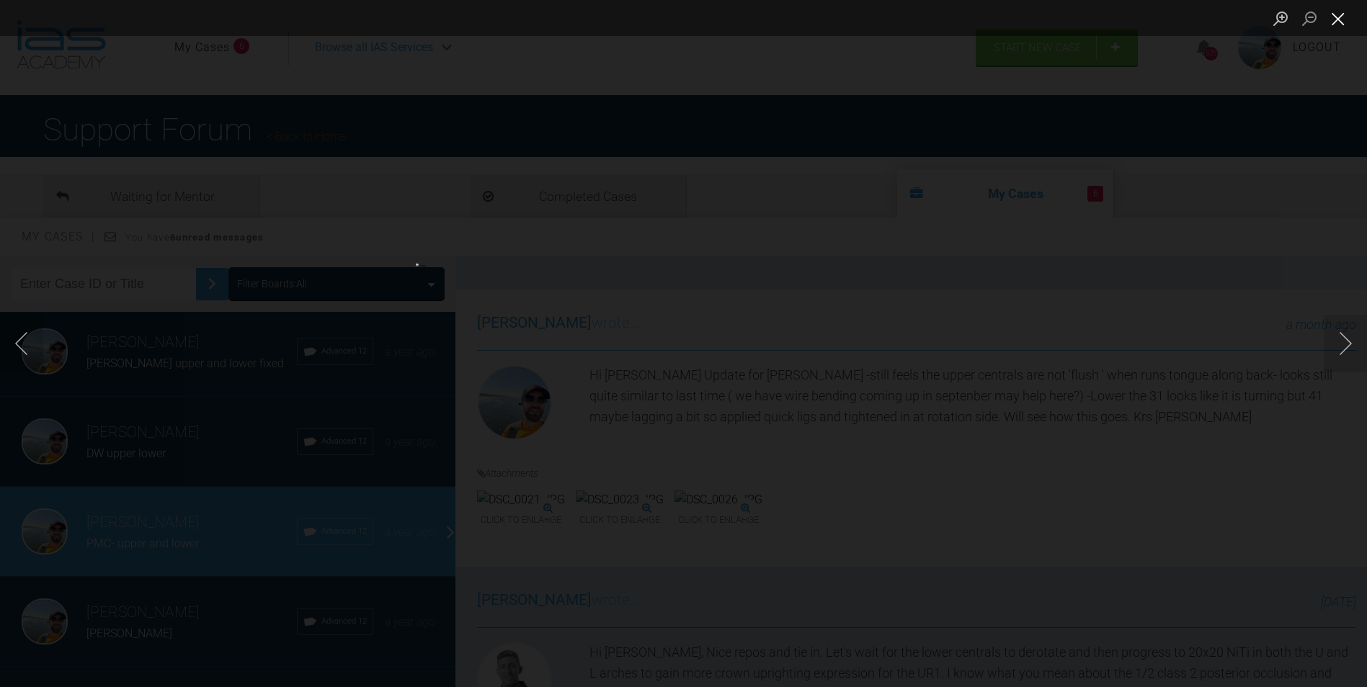
click at [1339, 24] on button "Close lightbox" at bounding box center [1337, 18] width 29 height 25
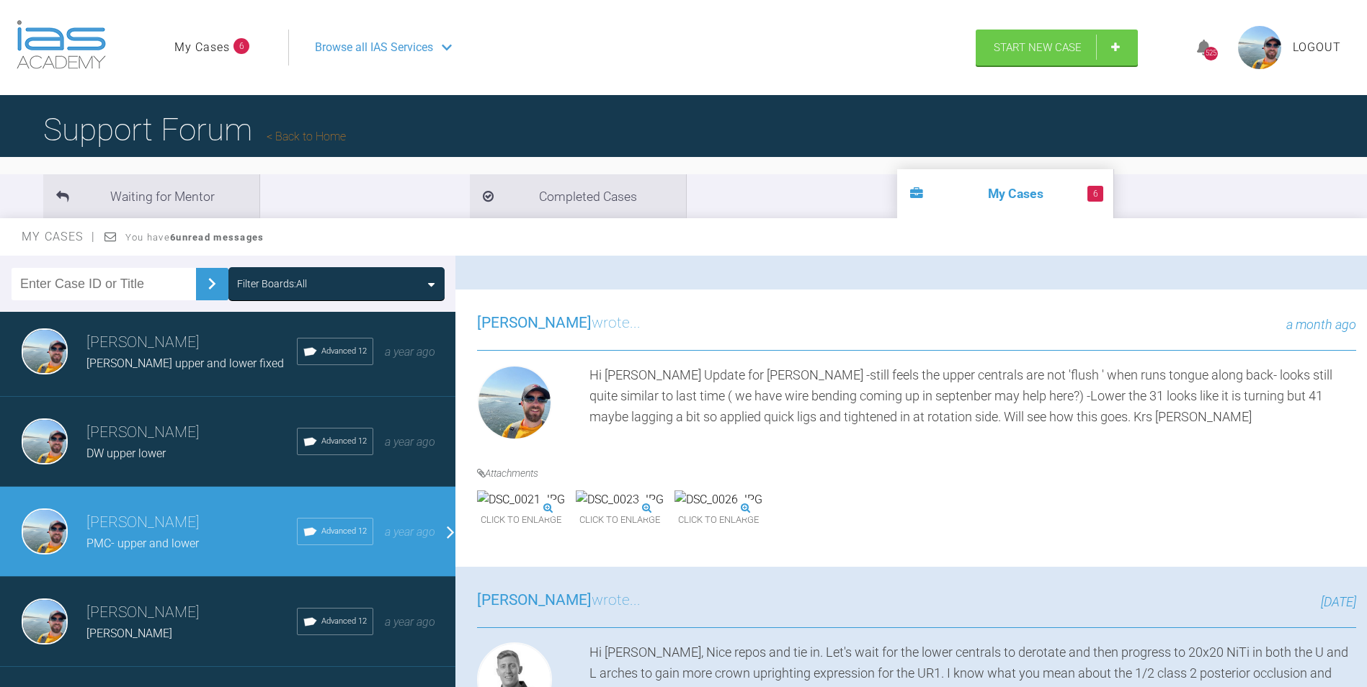
click at [663, 509] on img at bounding box center [620, 500] width 88 height 19
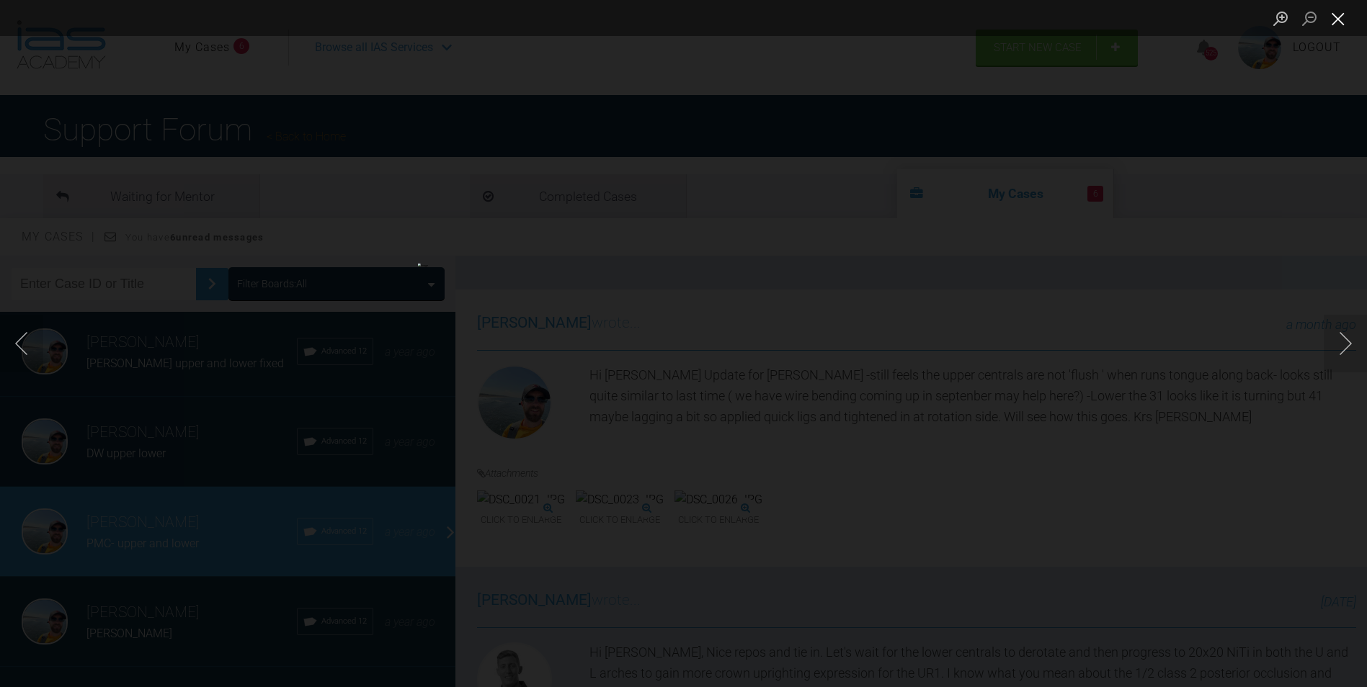
click at [1338, 22] on button "Close lightbox" at bounding box center [1337, 18] width 29 height 25
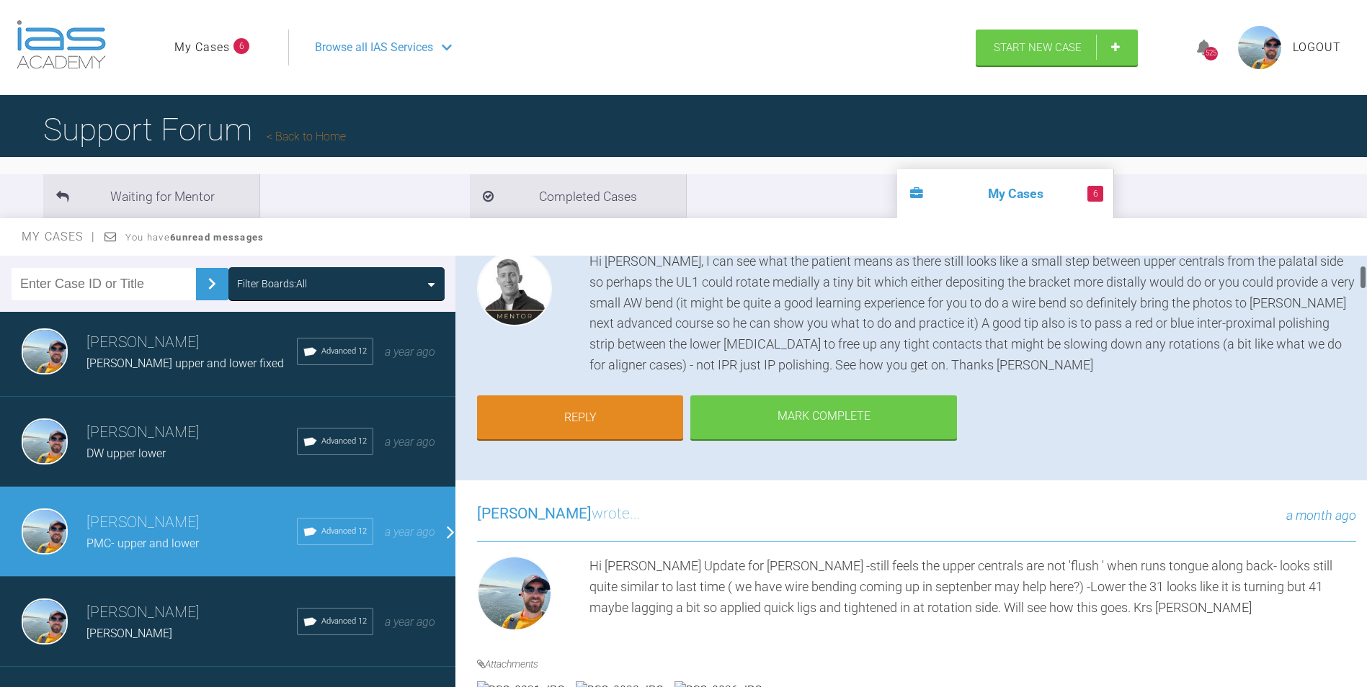
scroll to position [144, 0]
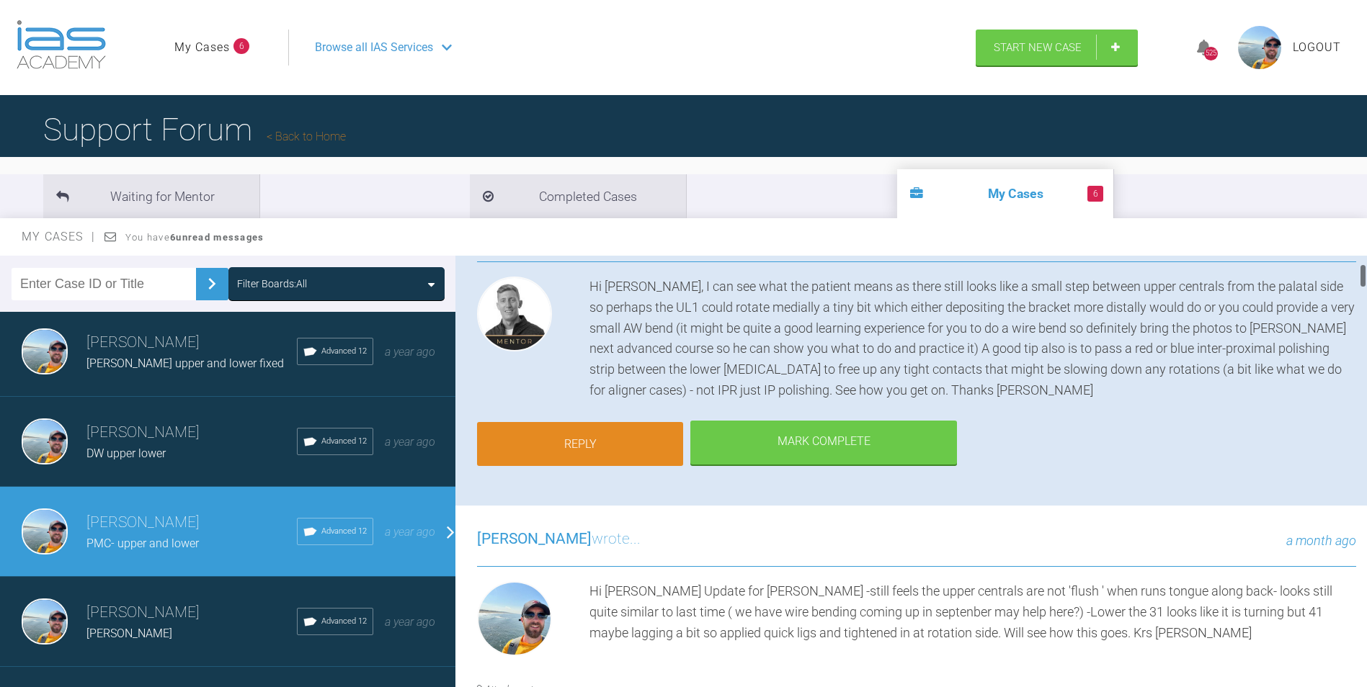
click at [570, 450] on link "Reply" at bounding box center [580, 444] width 206 height 45
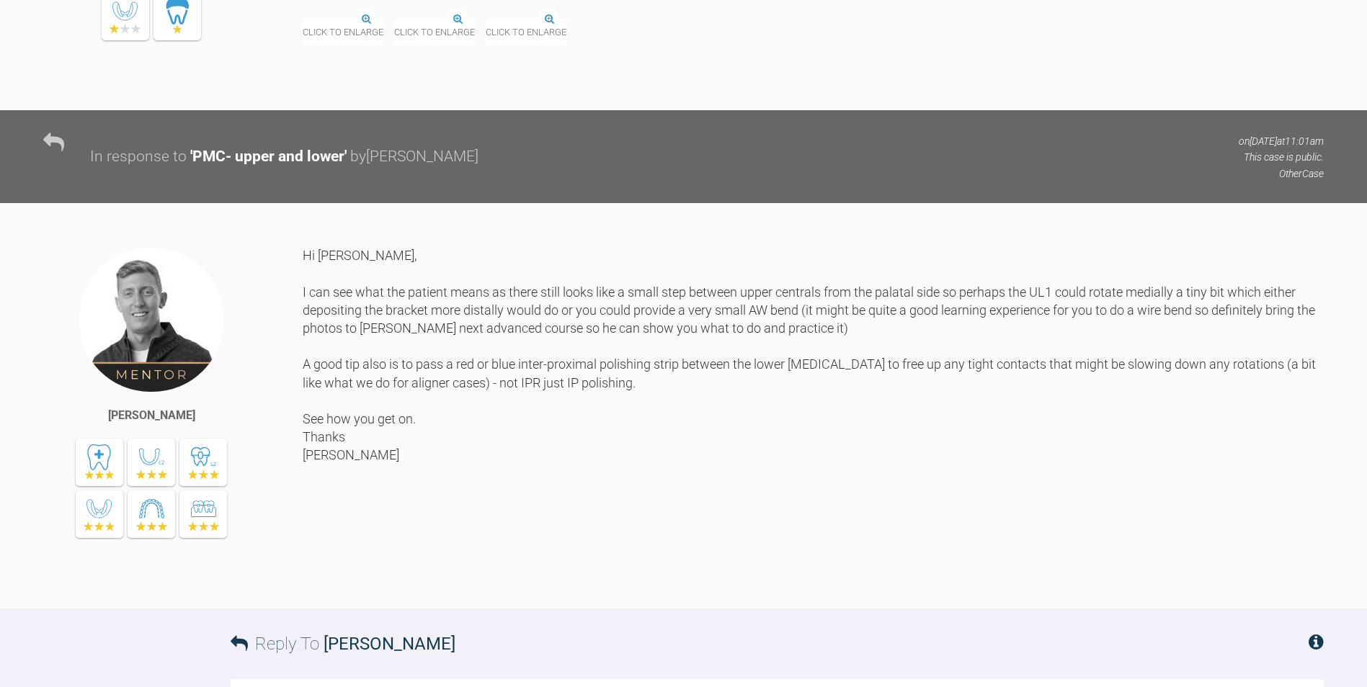
scroll to position [11963, 0]
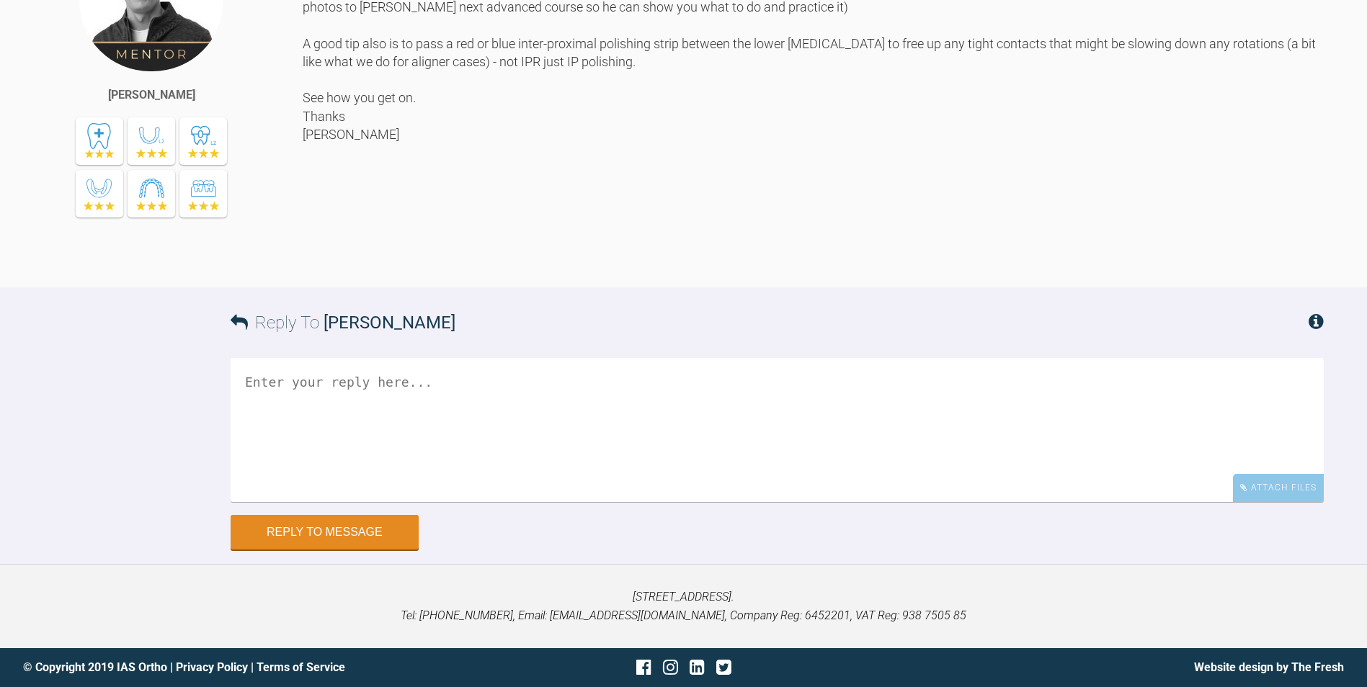
click at [578, 376] on textarea at bounding box center [777, 430] width 1093 height 144
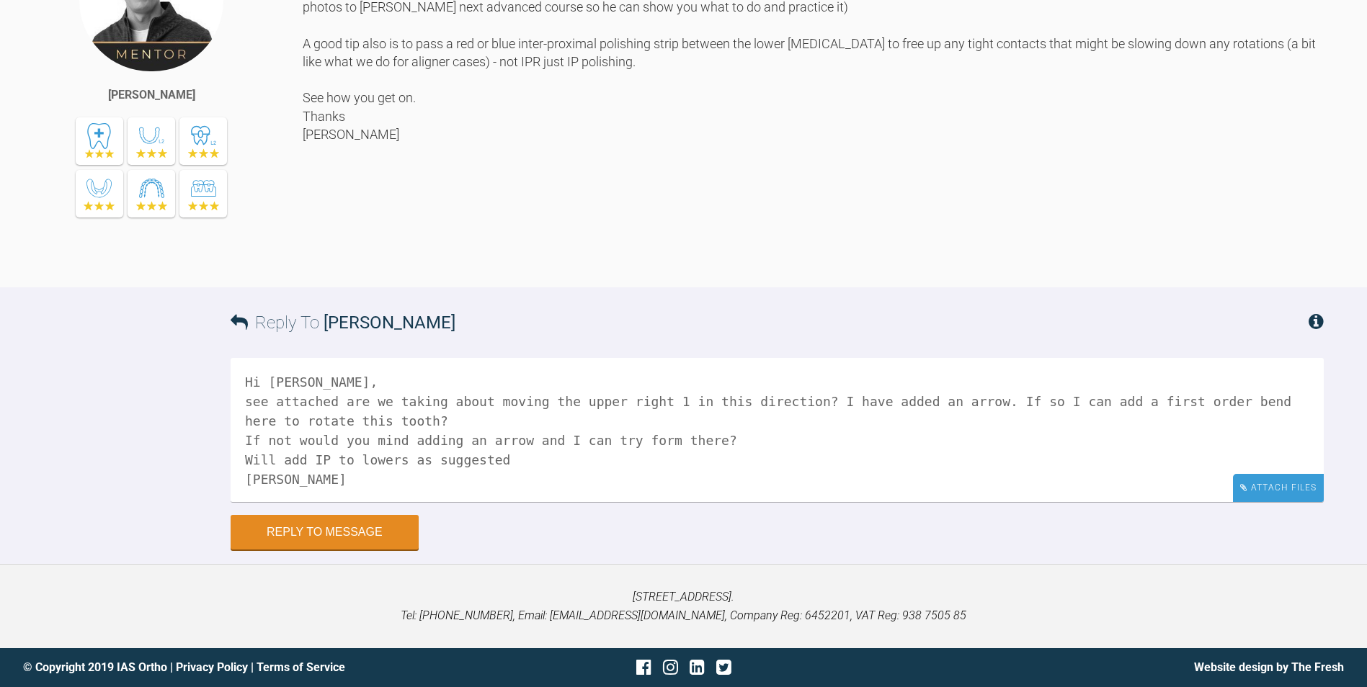
type textarea "Hi [PERSON_NAME], see attached are we taking about moving the upper right 1 in …"
click at [1262, 501] on div "Attach Files" at bounding box center [1278, 488] width 91 height 28
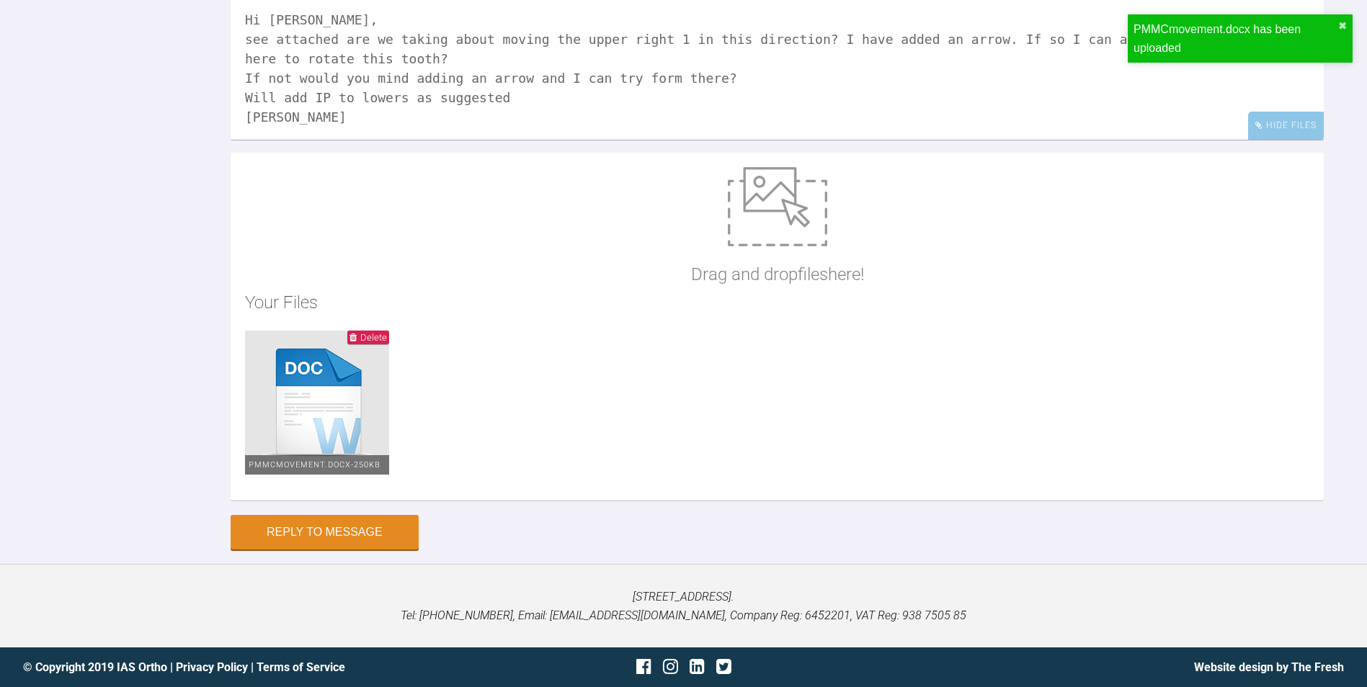
scroll to position [12252, 0]
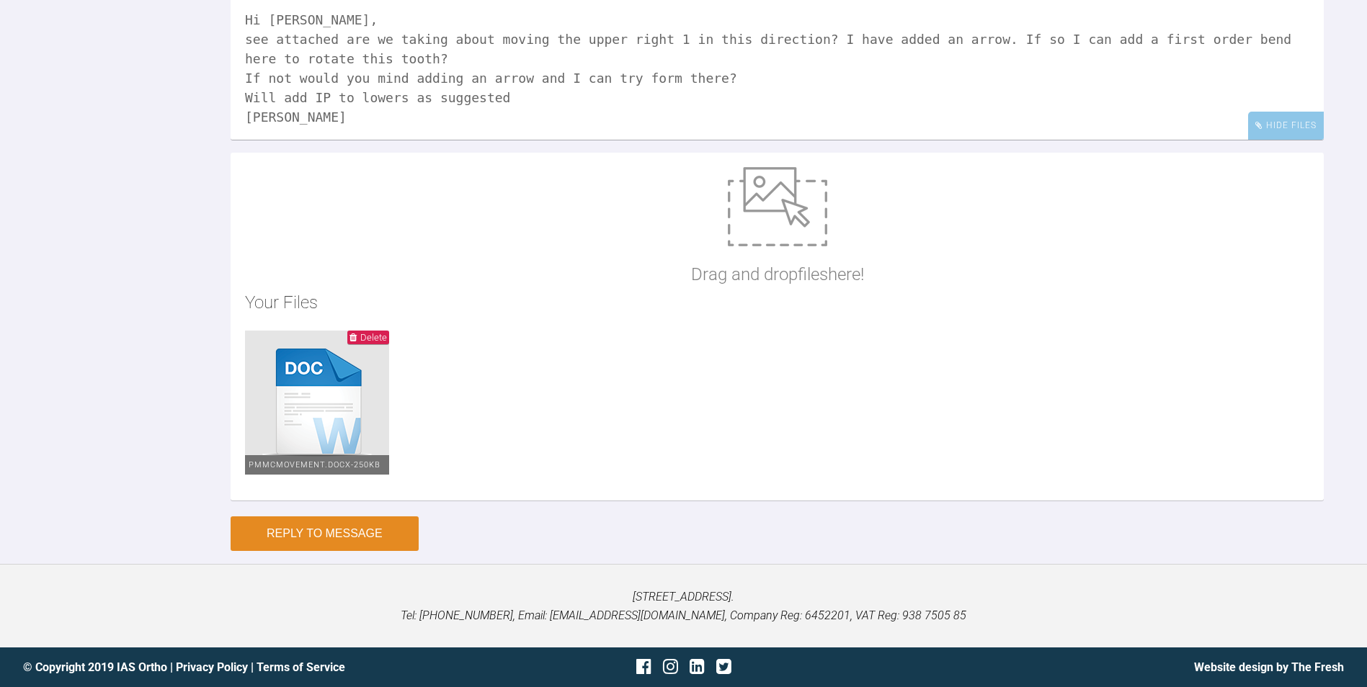
click at [318, 551] on button "Reply to Message" at bounding box center [325, 534] width 188 height 35
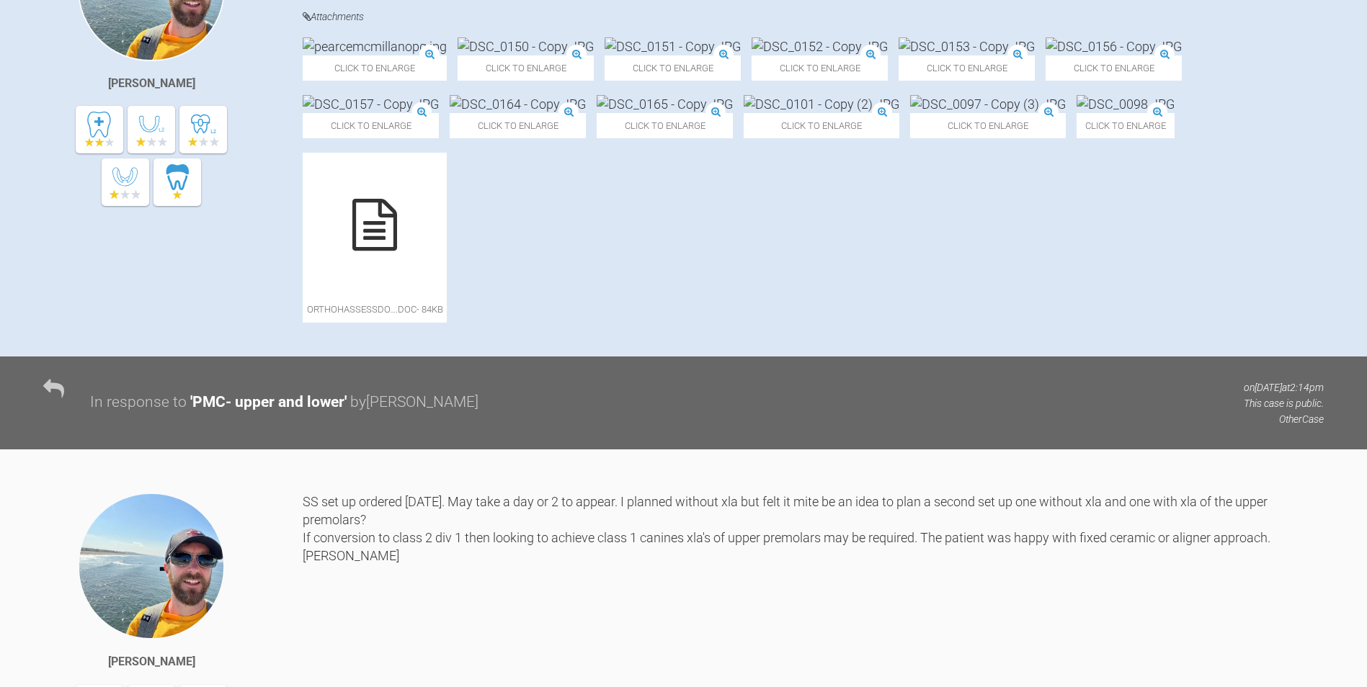
scroll to position [0, 0]
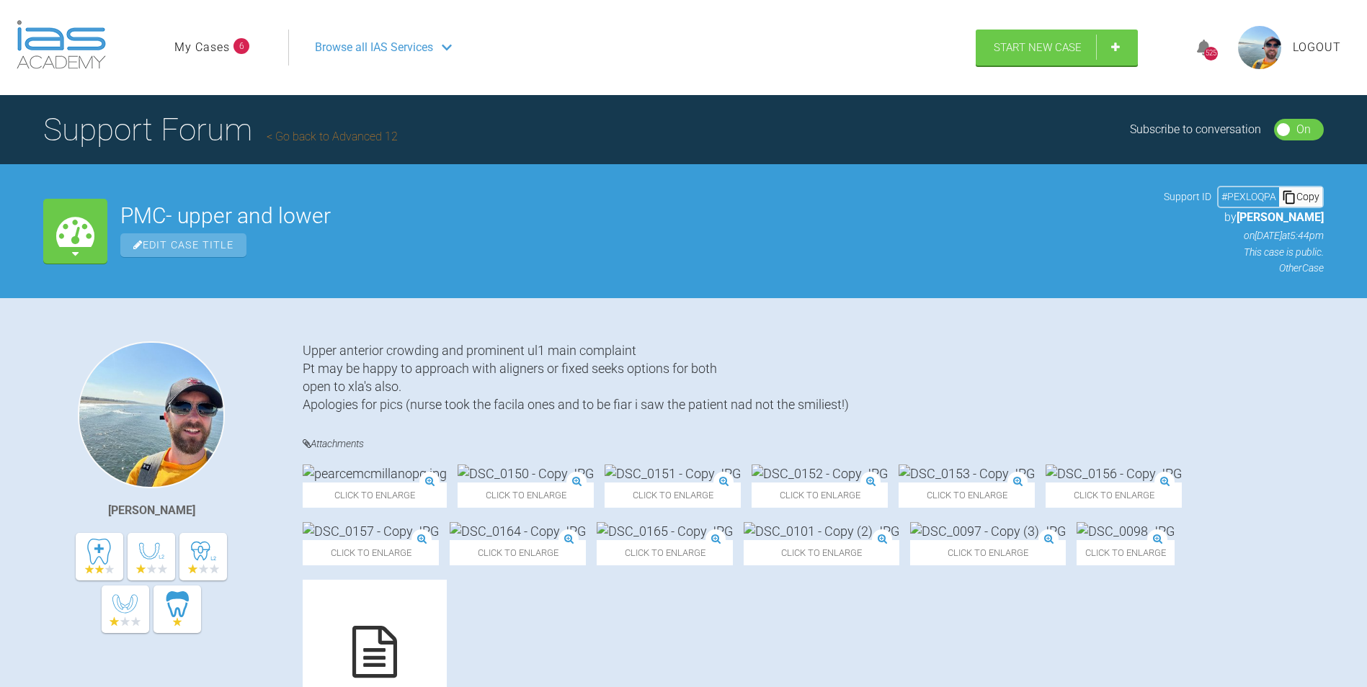
click at [370, 40] on span "Browse all IAS Services" at bounding box center [374, 47] width 118 height 19
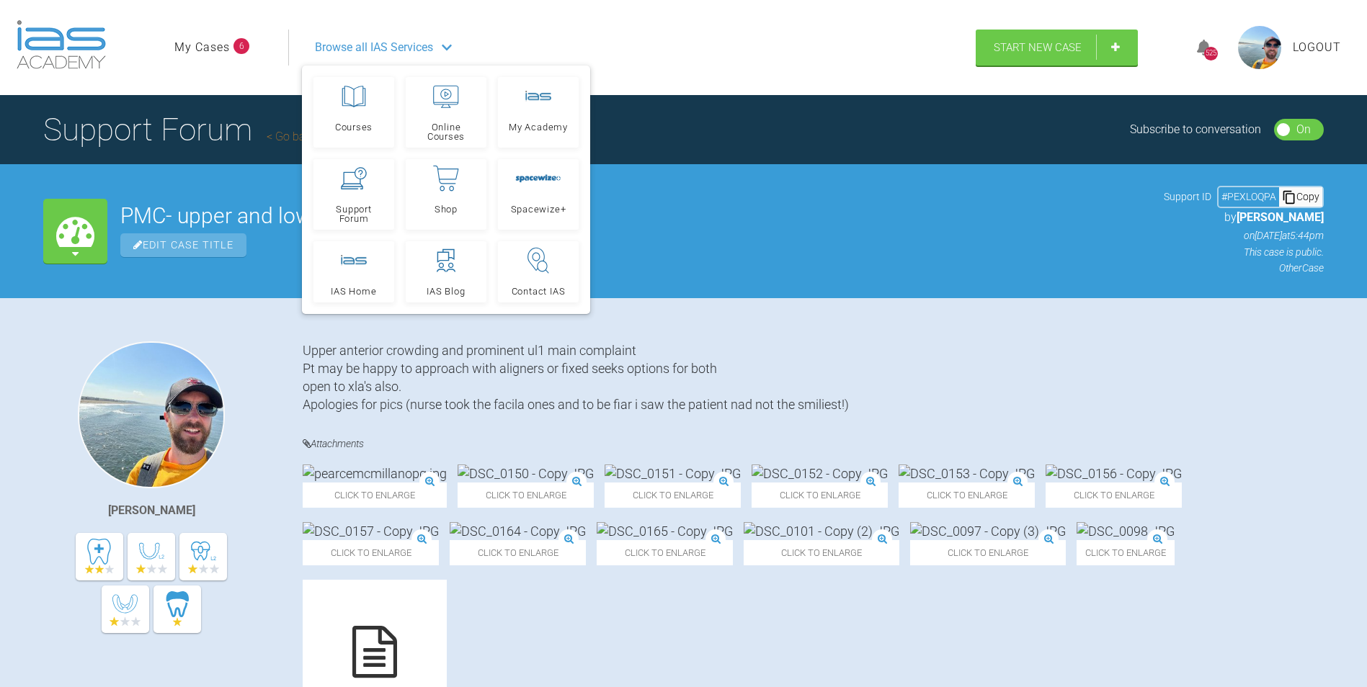
click at [200, 46] on link "My Cases" at bounding box center [201, 47] width 55 height 19
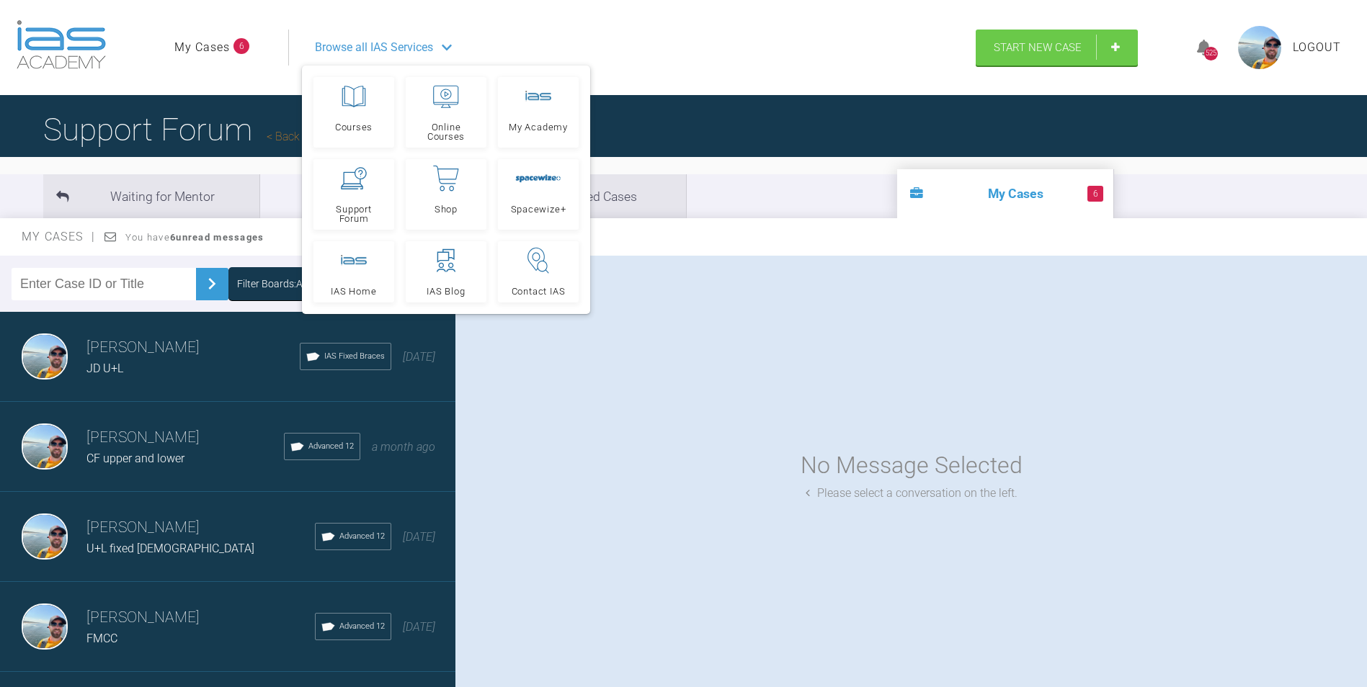
click at [222, 375] on div "JD U+L" at bounding box center [192, 368] width 213 height 19
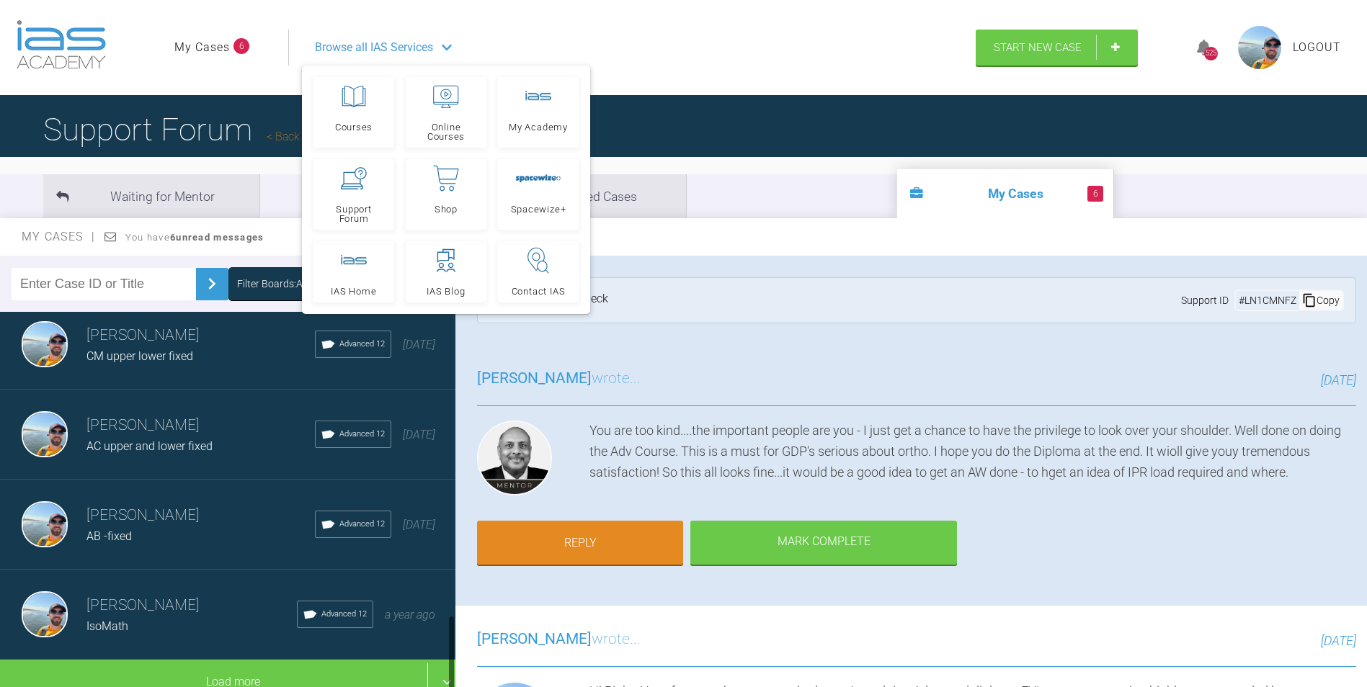
scroll to position [1464, 0]
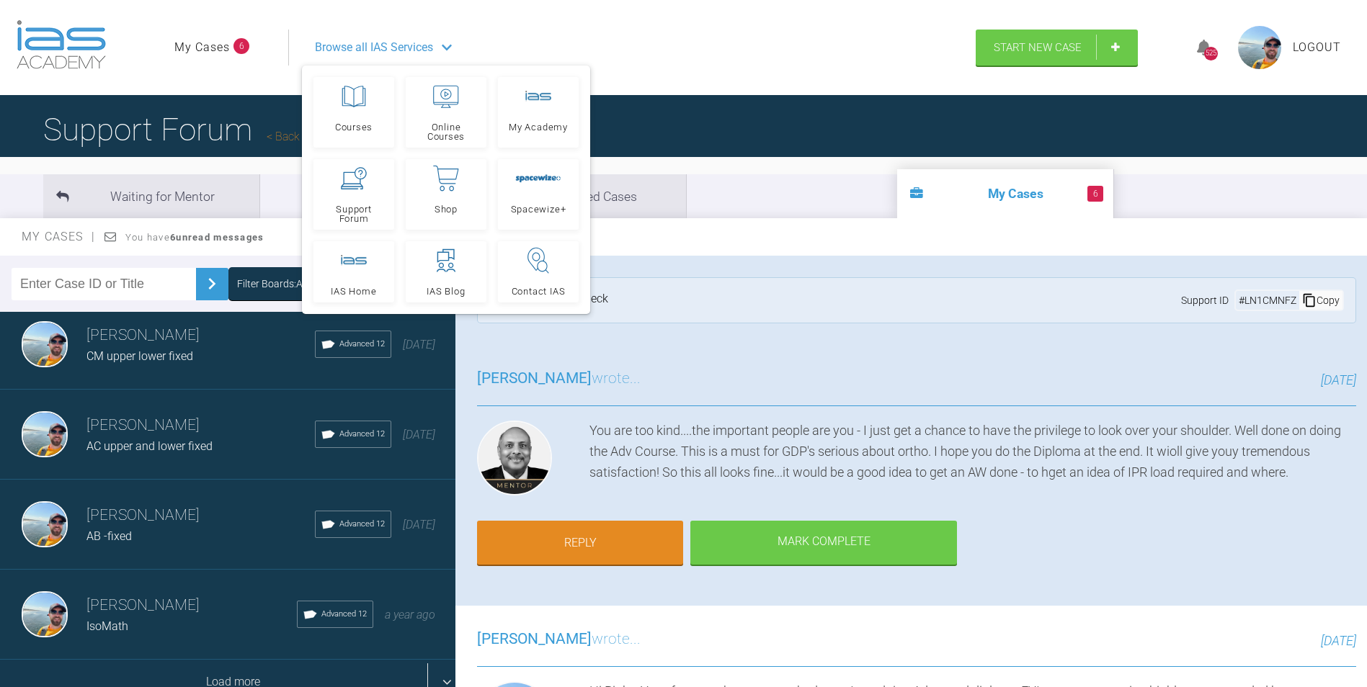
click at [202, 662] on div "Load more" at bounding box center [233, 682] width 466 height 45
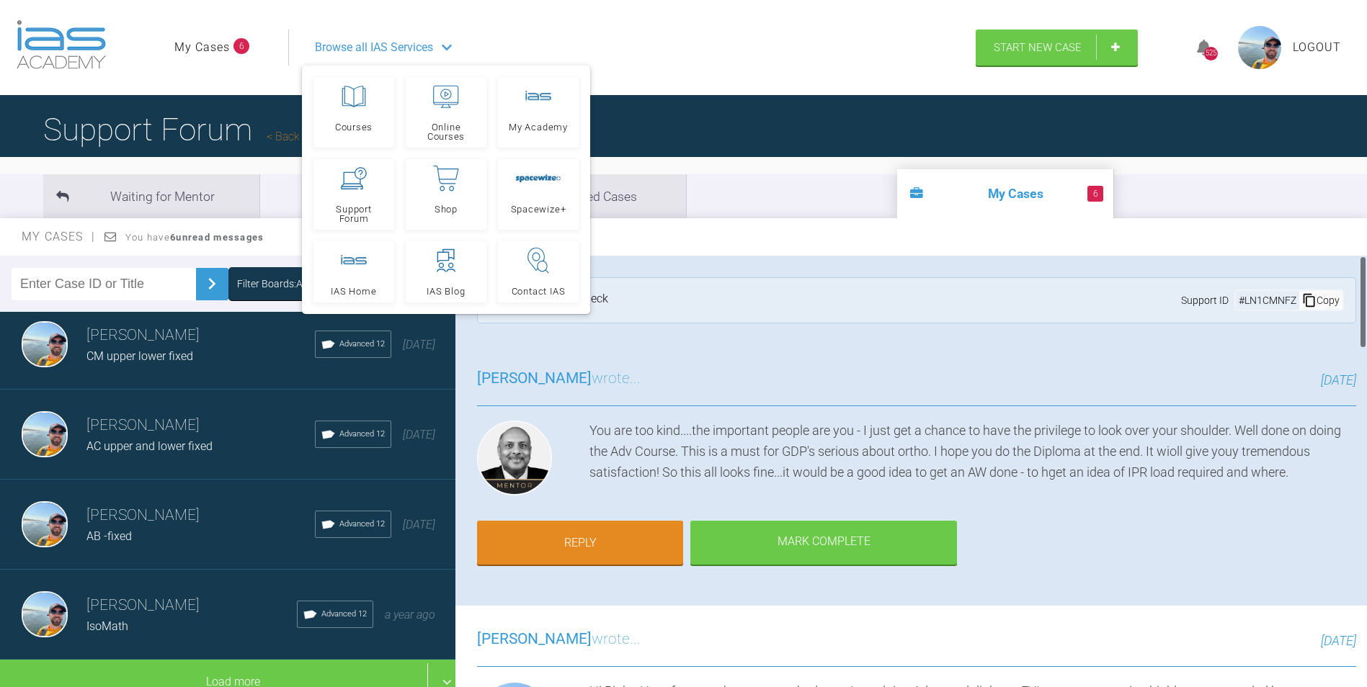
click at [734, 49] on div "Browse all IAS Services" at bounding box center [626, 48] width 648 height 36
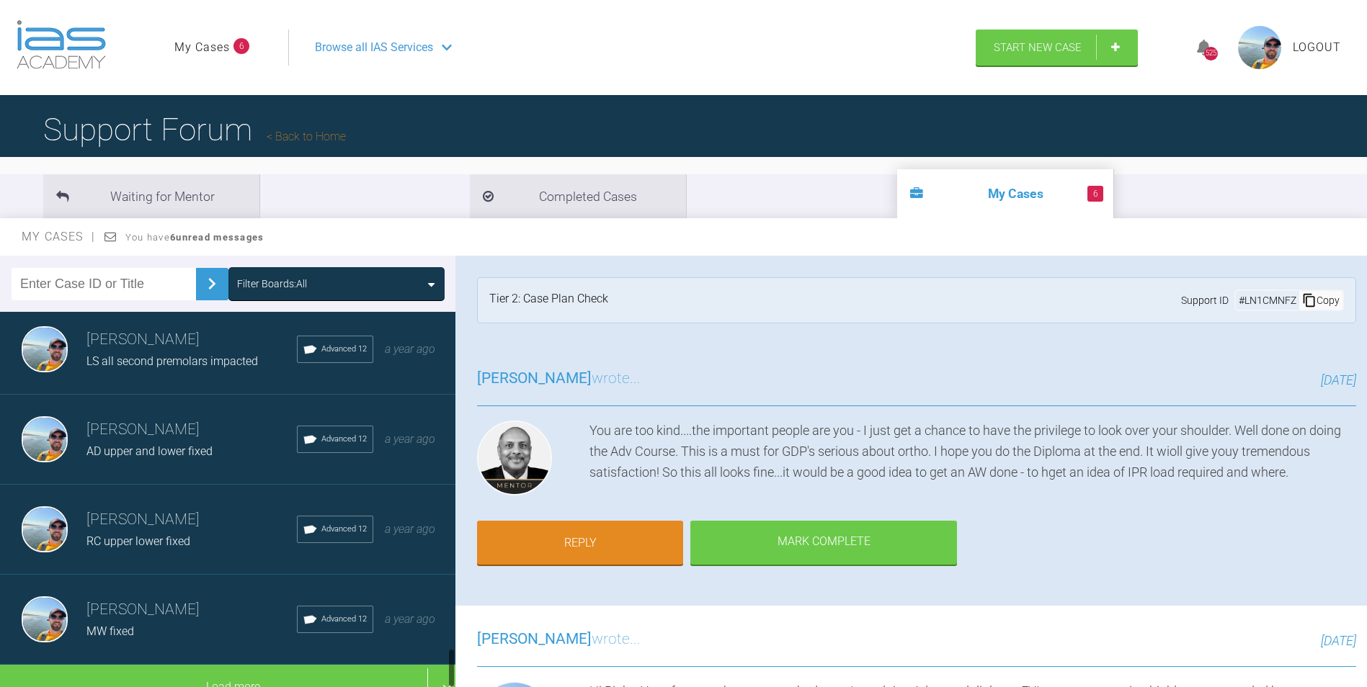
scroll to position [3283, 0]
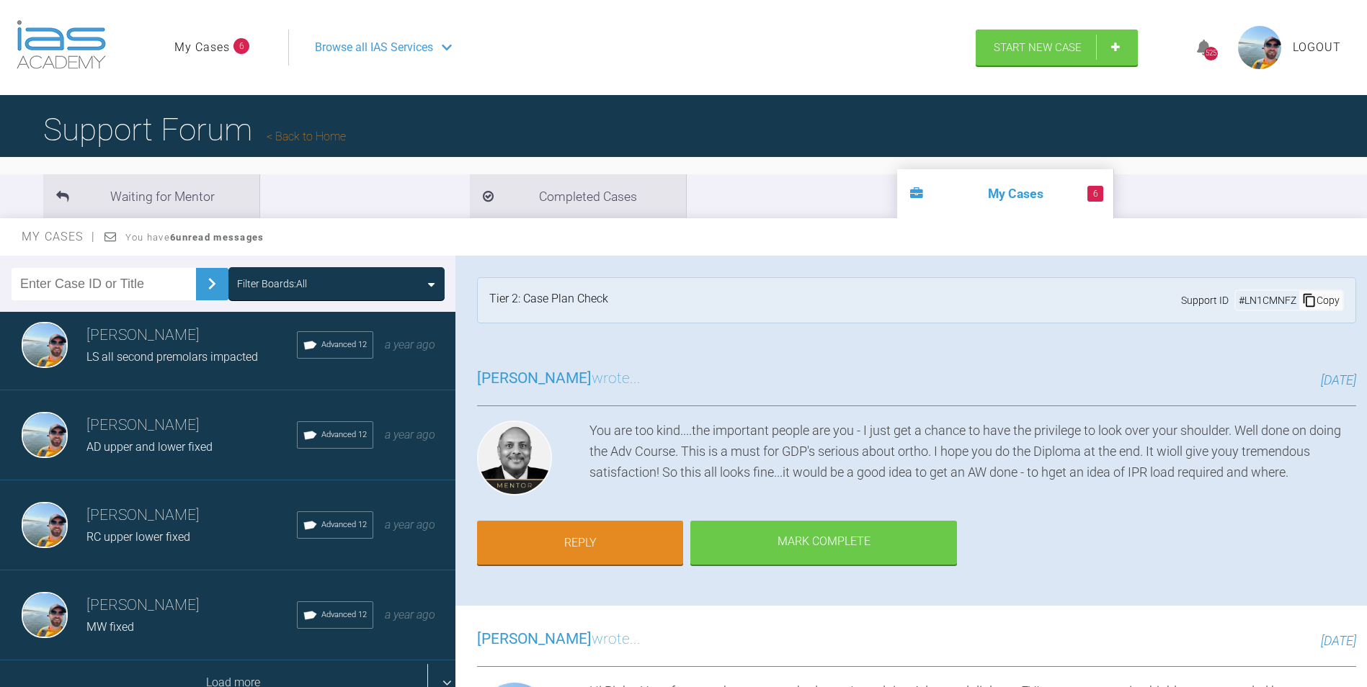
click at [222, 666] on div "Load more" at bounding box center [233, 683] width 466 height 45
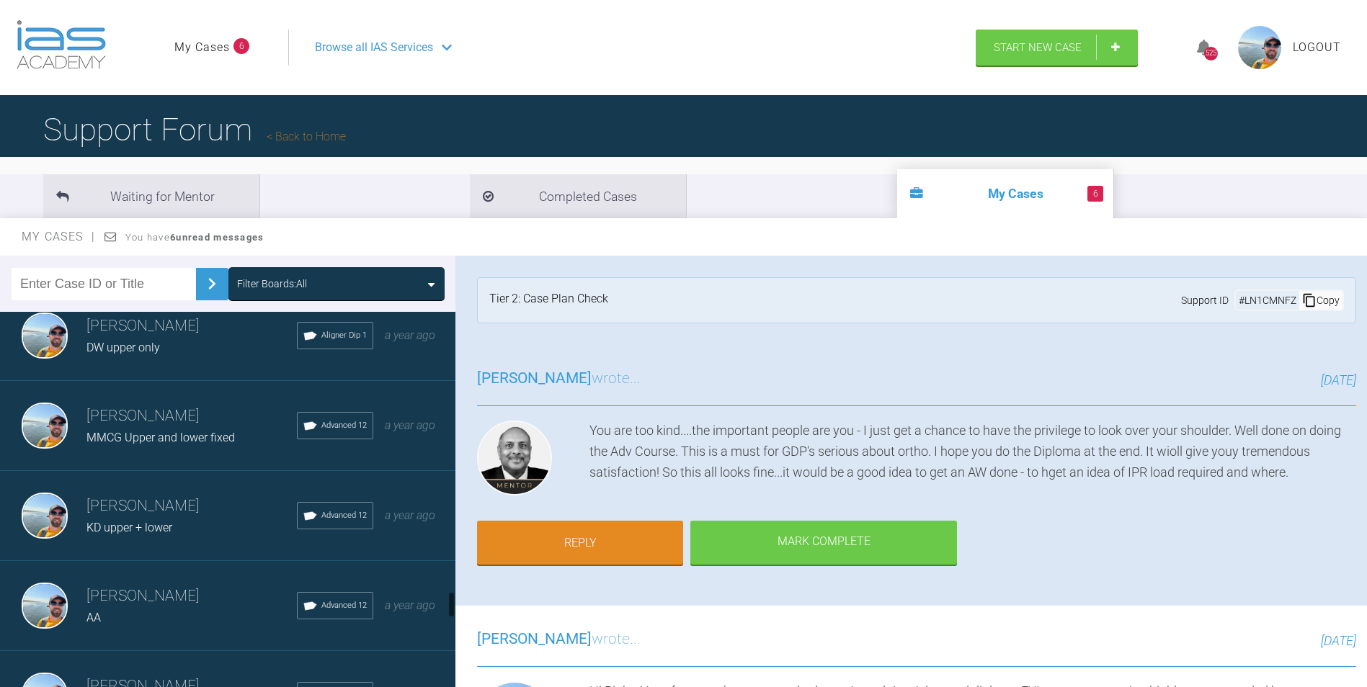
scroll to position [4003, 0]
click at [205, 530] on div "KD upper + lower" at bounding box center [191, 526] width 210 height 19
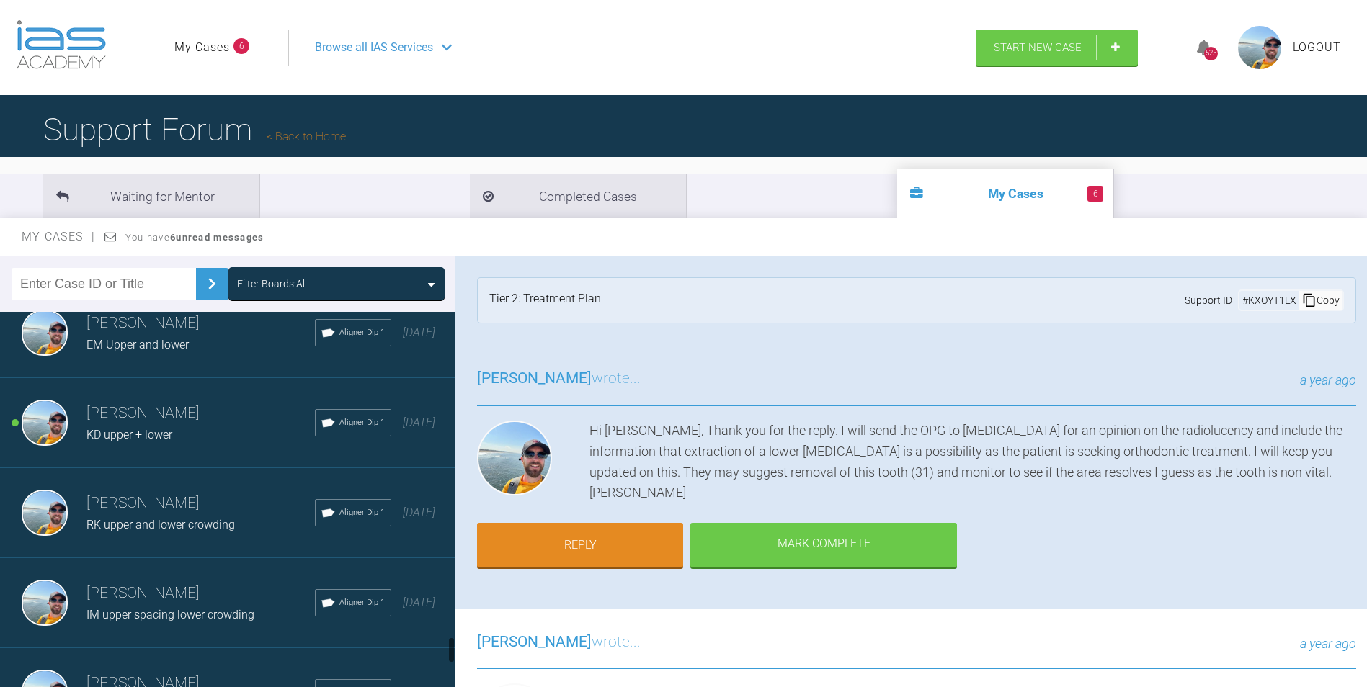
scroll to position [4652, 0]
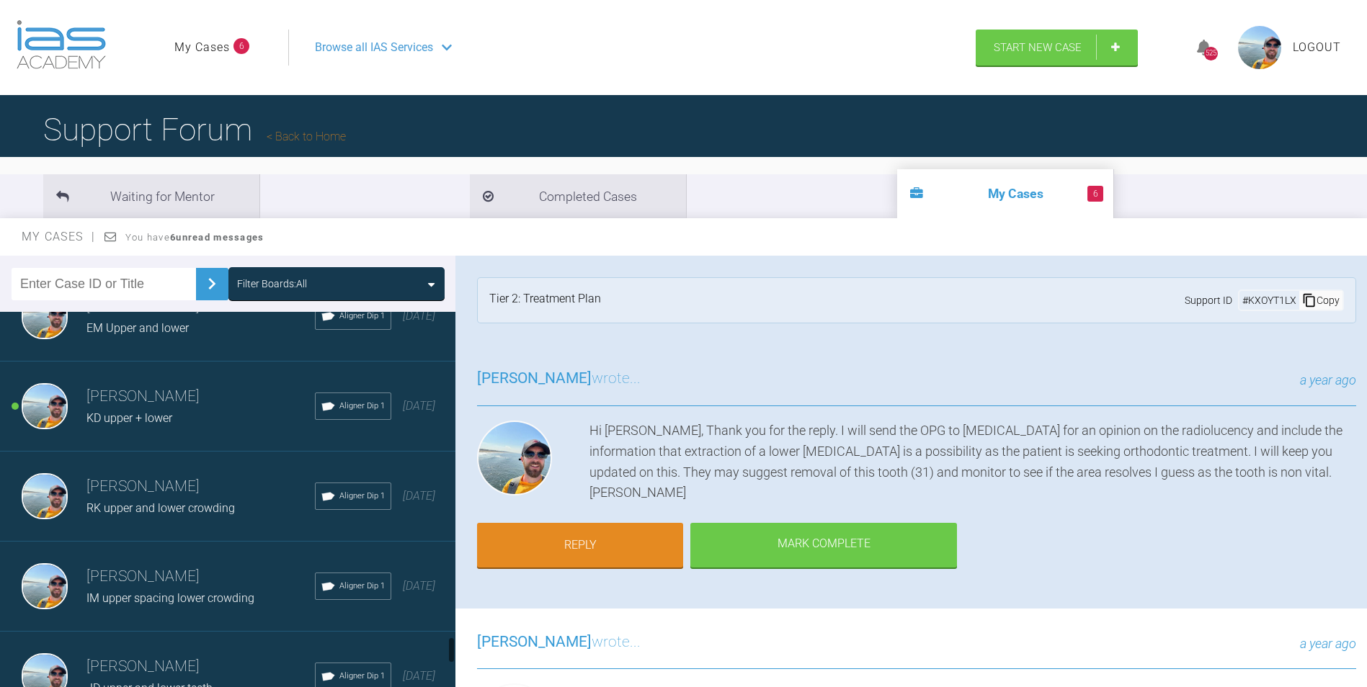
click at [217, 420] on div "KD upper + lower" at bounding box center [200, 418] width 228 height 19
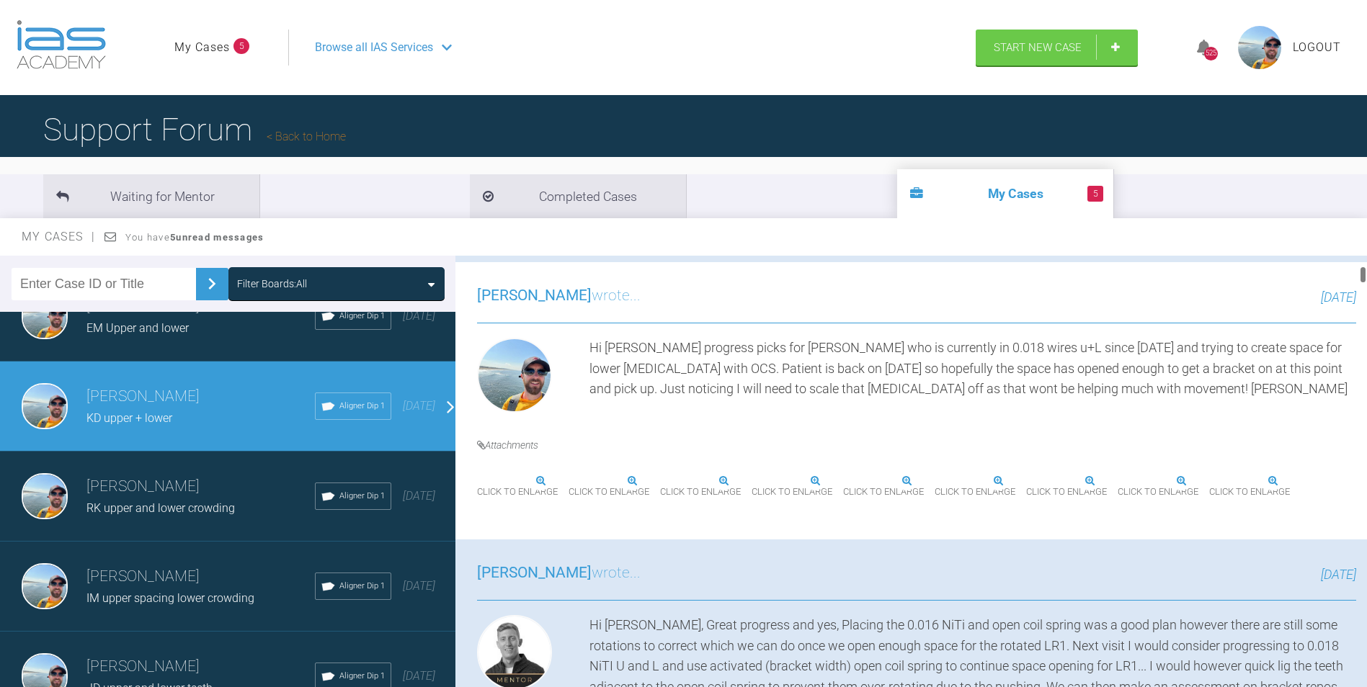
scroll to position [360, 0]
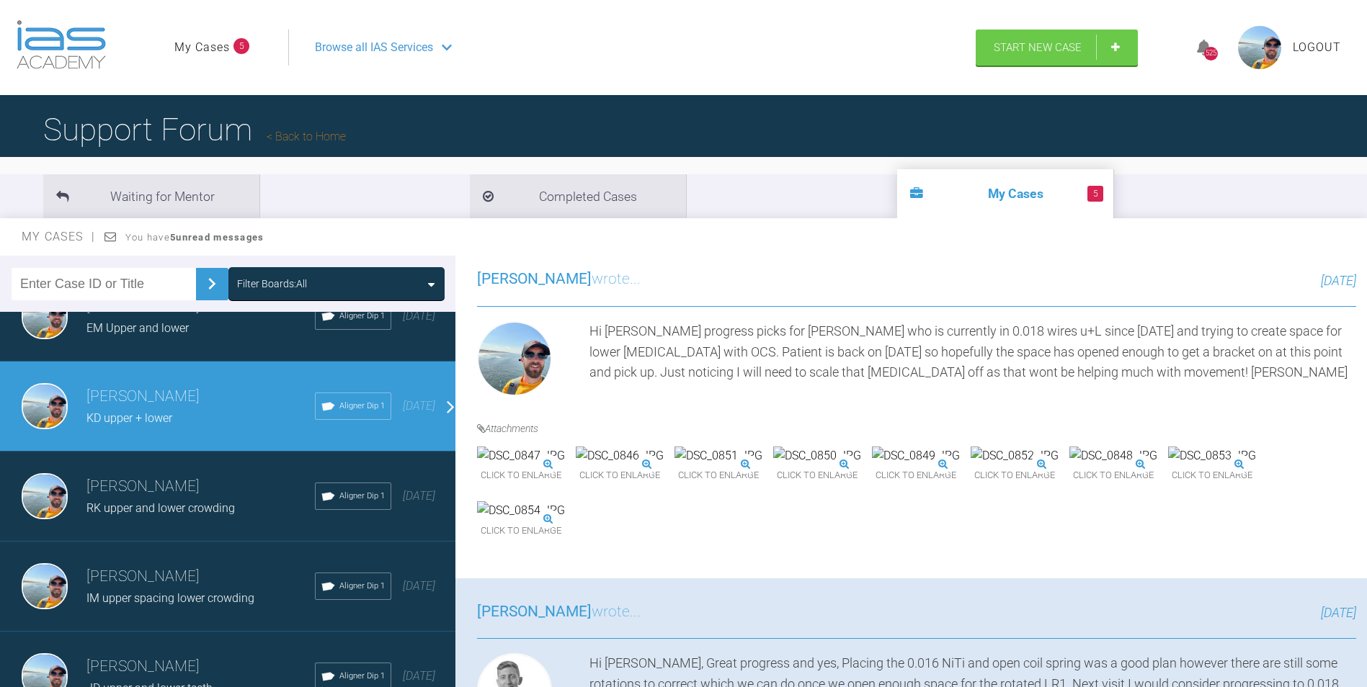
click at [565, 465] on img at bounding box center [521, 456] width 88 height 19
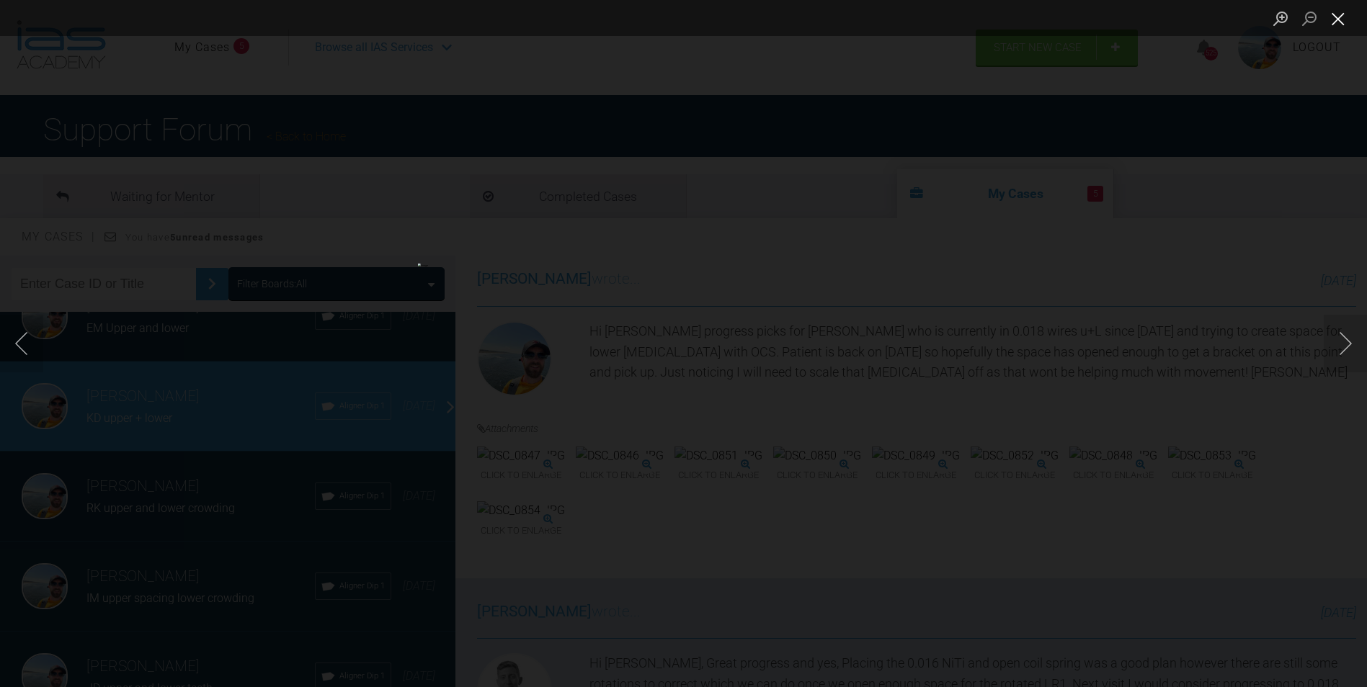
click at [1338, 16] on button "Close lightbox" at bounding box center [1337, 18] width 29 height 25
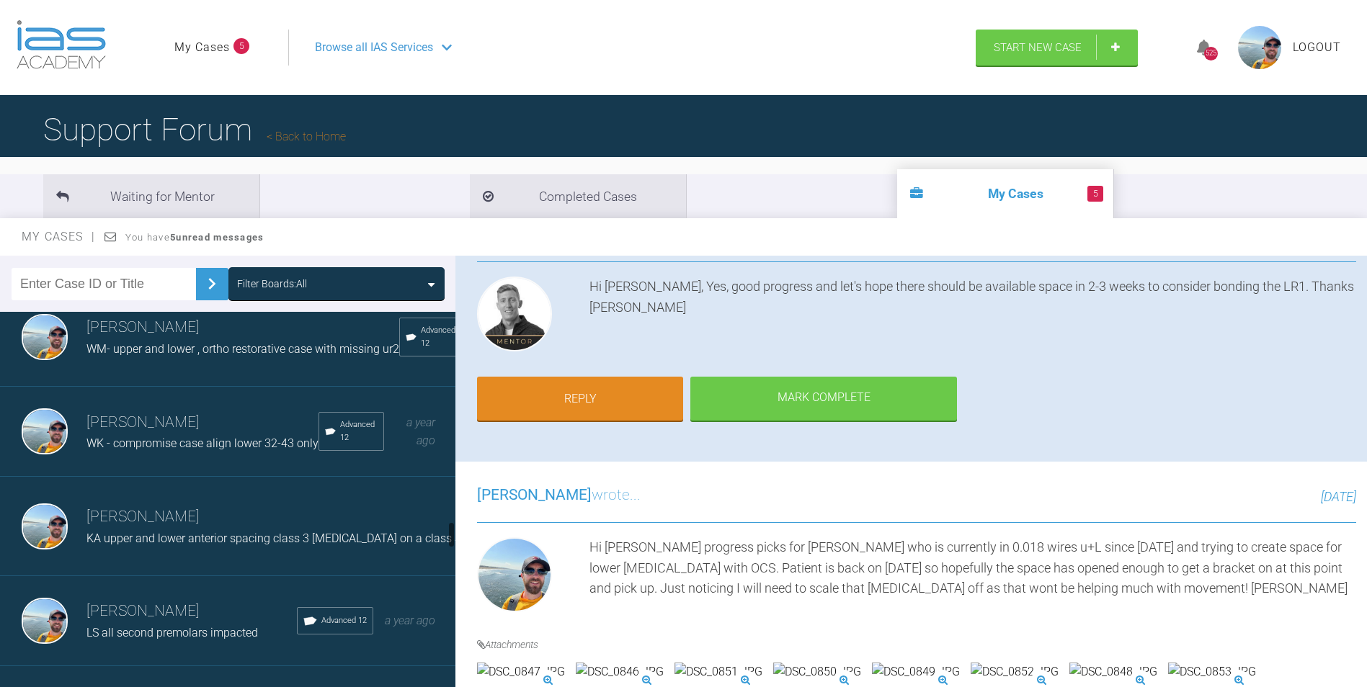
scroll to position [2995, 0]
click at [222, 434] on h3 "[PERSON_NAME]" at bounding box center [202, 424] width 232 height 24
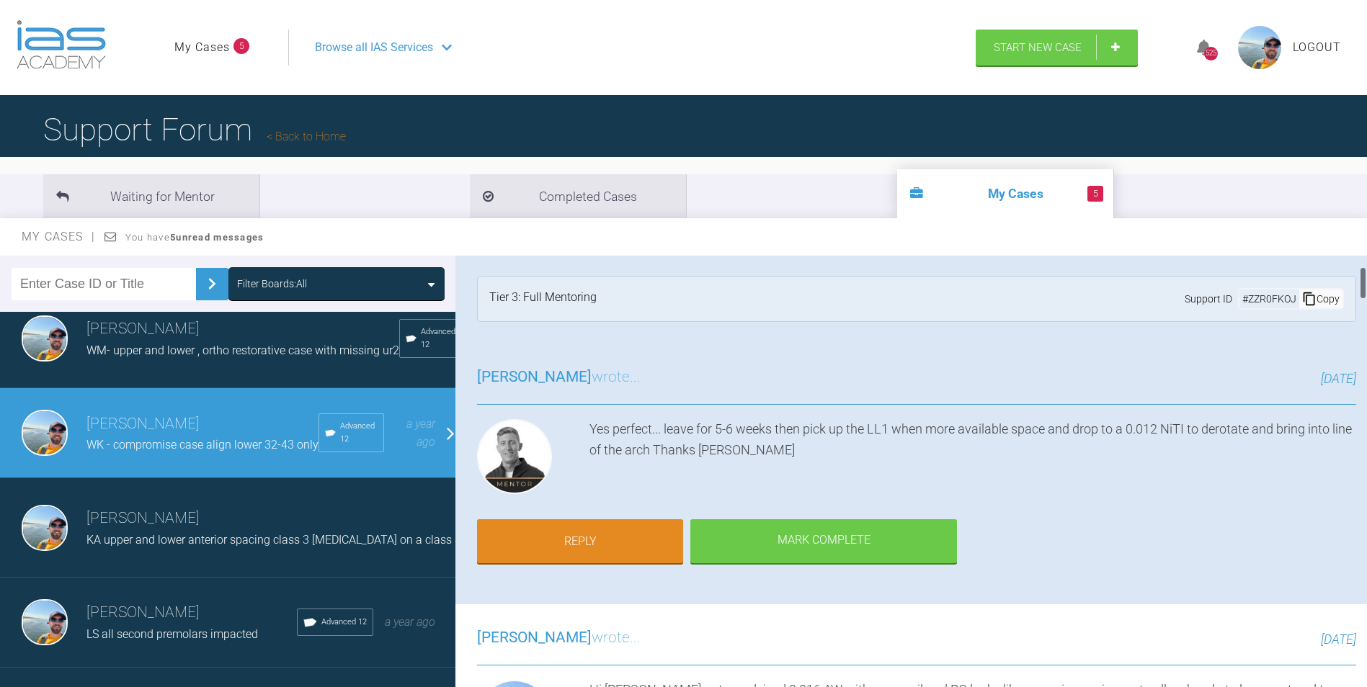
scroll to position [0, 0]
